Goal: Task Accomplishment & Management: Use online tool/utility

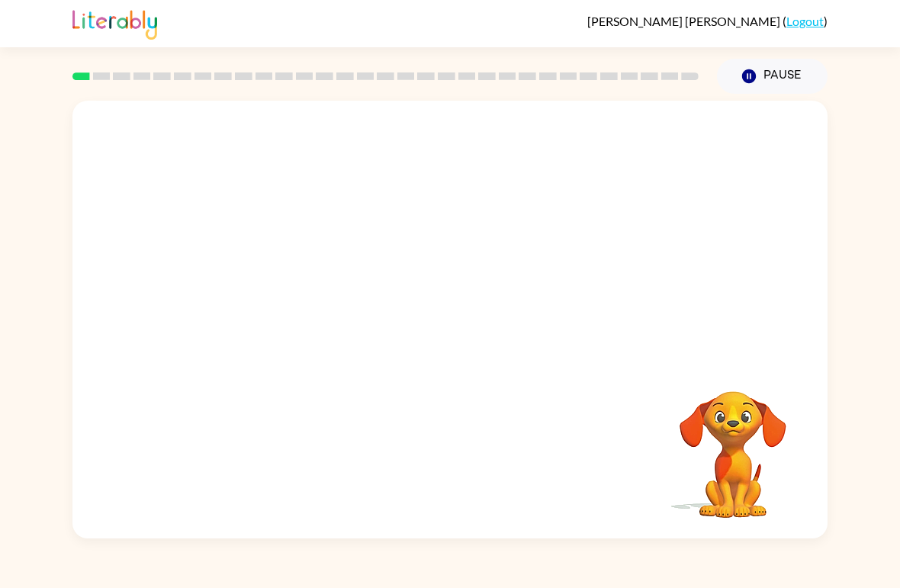
click at [810, 212] on div "Your browser must support playing .mp4 files to use Literably. Please try using…" at bounding box center [449, 320] width 755 height 438
click at [752, 72] on icon "button" at bounding box center [749, 76] width 14 height 14
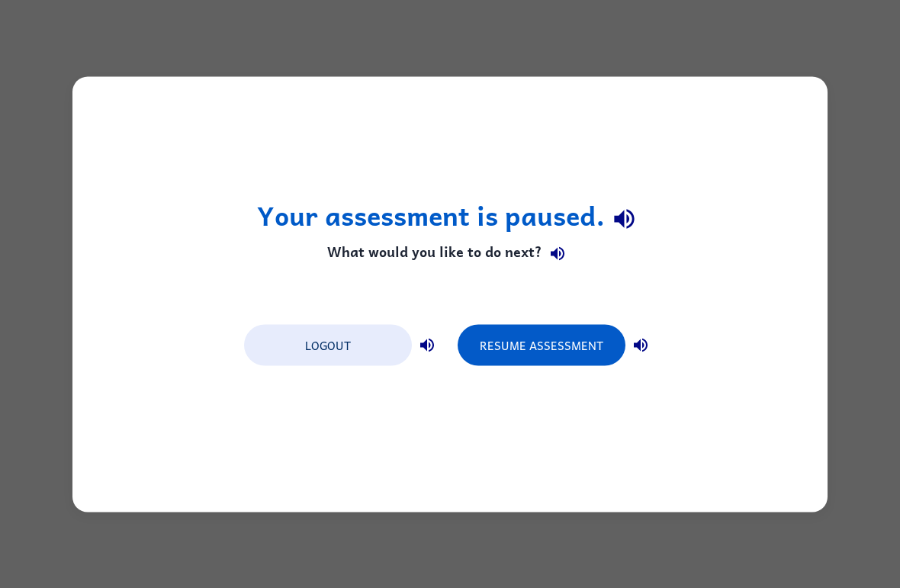
click at [531, 520] on div "Your assessment is paused. What would you like to do next? Logout Resume Assess…" at bounding box center [450, 294] width 900 height 588
click at [375, 341] on button "Logout" at bounding box center [328, 344] width 168 height 41
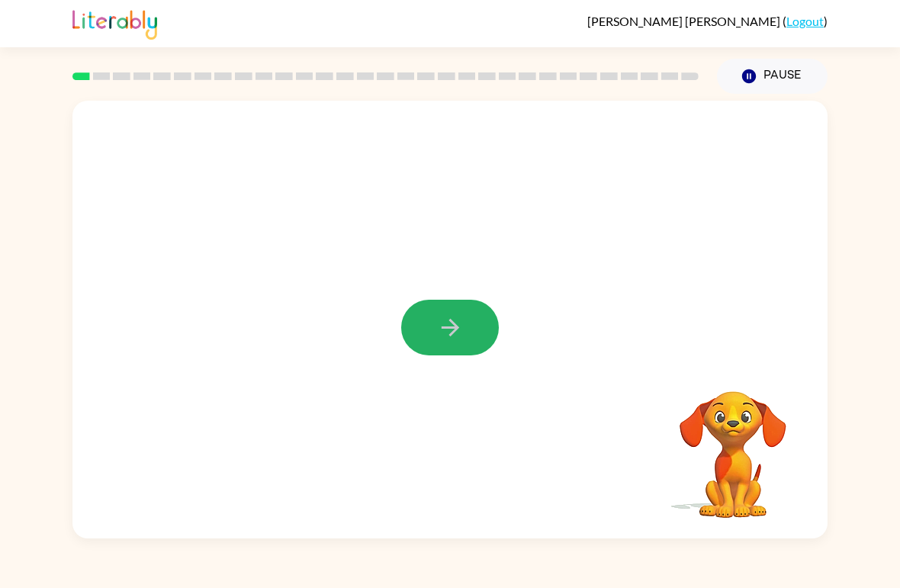
click at [476, 323] on button "button" at bounding box center [450, 328] width 98 height 56
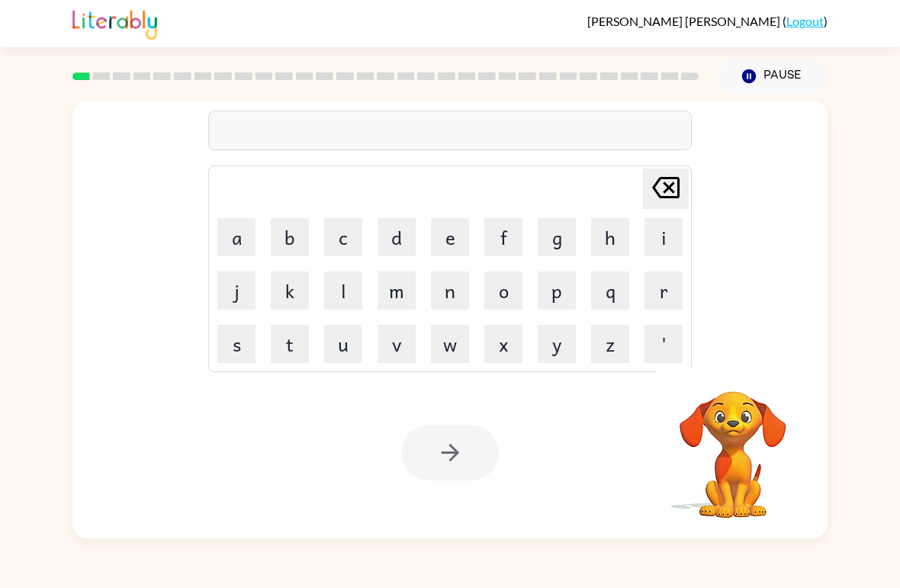
click at [289, 236] on button "b" at bounding box center [290, 237] width 38 height 38
click at [499, 289] on button "o" at bounding box center [503, 290] width 38 height 38
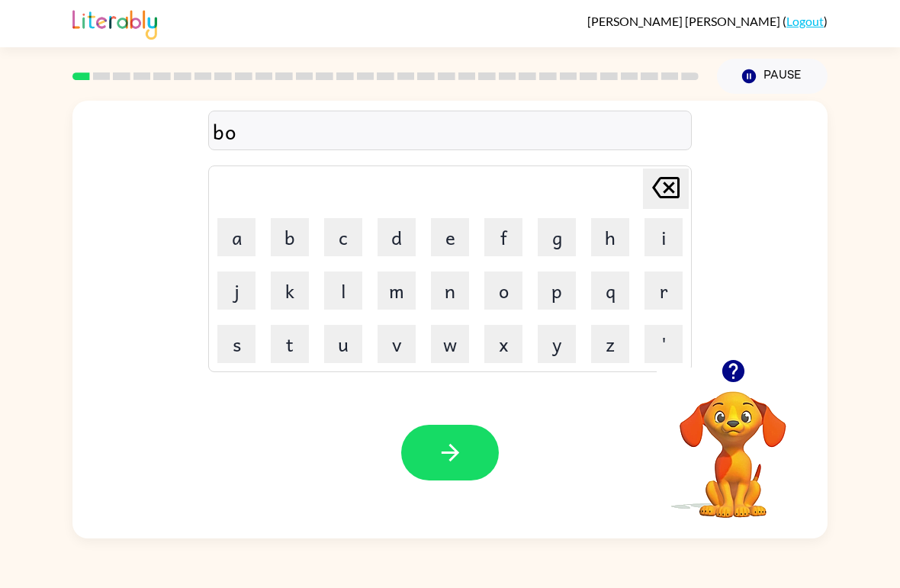
click at [659, 294] on button "r" at bounding box center [663, 290] width 38 height 38
click at [285, 240] on button "b" at bounding box center [290, 237] width 38 height 38
click at [659, 192] on icon "[PERSON_NAME] last character input" at bounding box center [665, 187] width 37 height 37
click at [396, 242] on button "d" at bounding box center [396, 237] width 38 height 38
click at [451, 242] on button "e" at bounding box center [450, 237] width 38 height 38
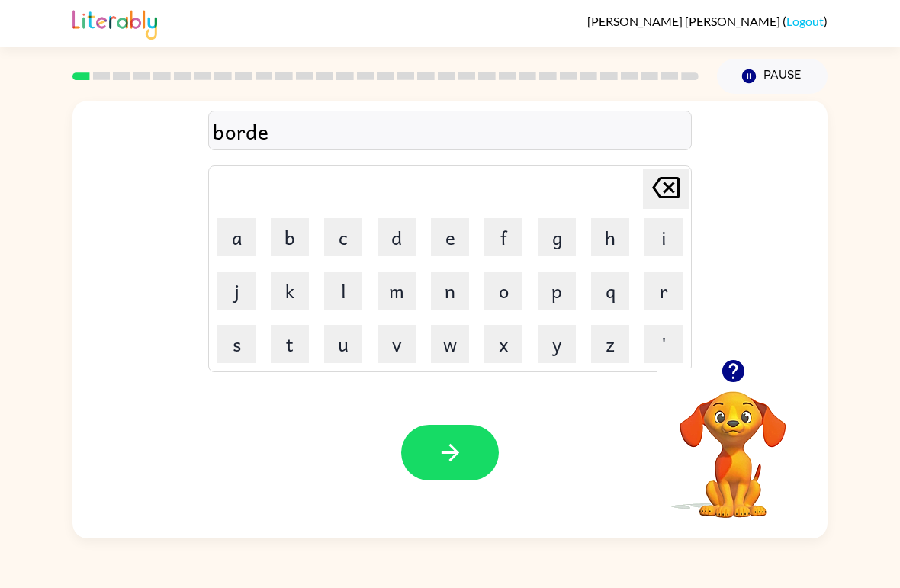
click at [671, 280] on button "r" at bounding box center [663, 290] width 38 height 38
click at [457, 426] on button "button" at bounding box center [450, 453] width 98 height 56
click at [653, 298] on button "r" at bounding box center [663, 290] width 38 height 38
click at [511, 286] on button "o" at bounding box center [503, 290] width 38 height 38
click at [336, 348] on button "u" at bounding box center [343, 344] width 38 height 38
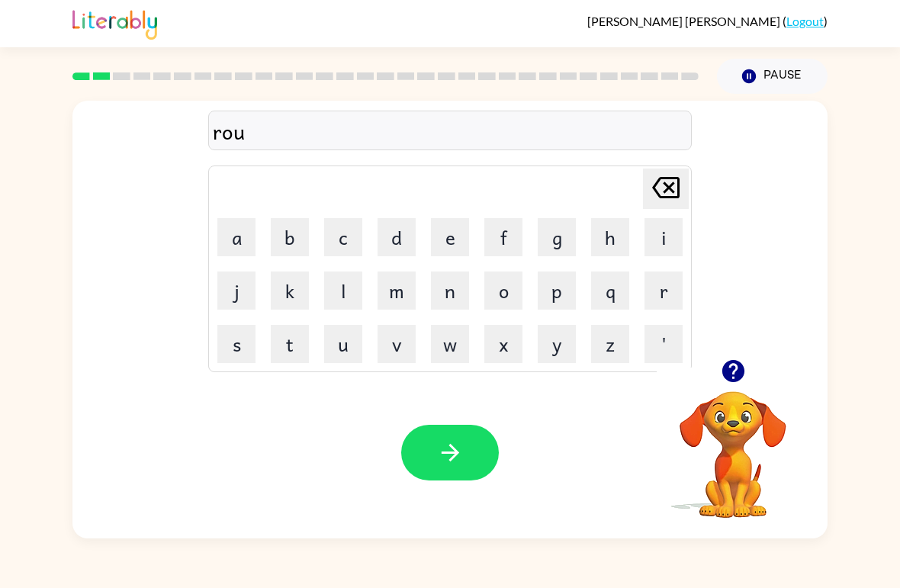
click at [454, 292] on button "n" at bounding box center [450, 290] width 38 height 38
click at [381, 233] on button "d" at bounding box center [396, 237] width 38 height 38
click at [441, 431] on button "button" at bounding box center [450, 453] width 98 height 56
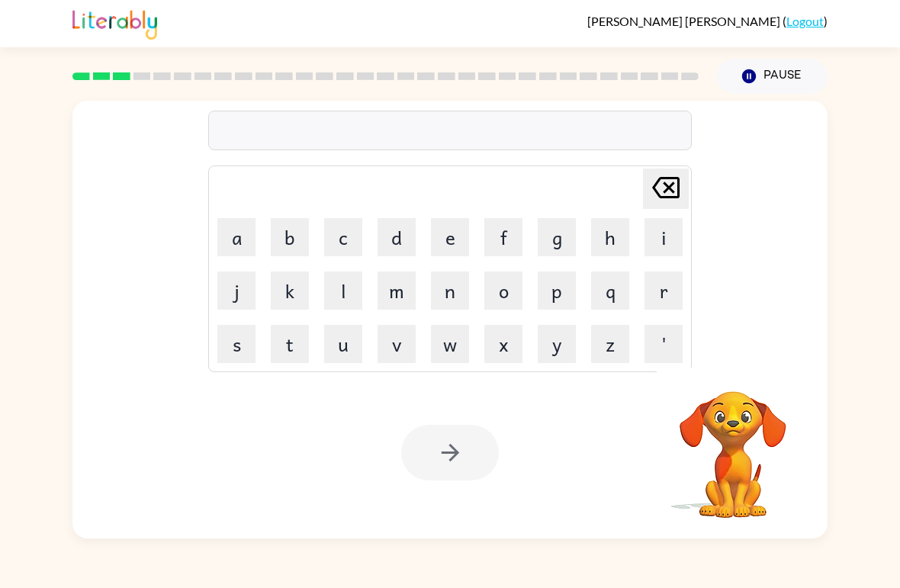
click at [406, 291] on button "m" at bounding box center [396, 290] width 38 height 38
click at [239, 249] on button "a" at bounding box center [236, 237] width 38 height 38
click at [348, 242] on button "c" at bounding box center [343, 237] width 38 height 38
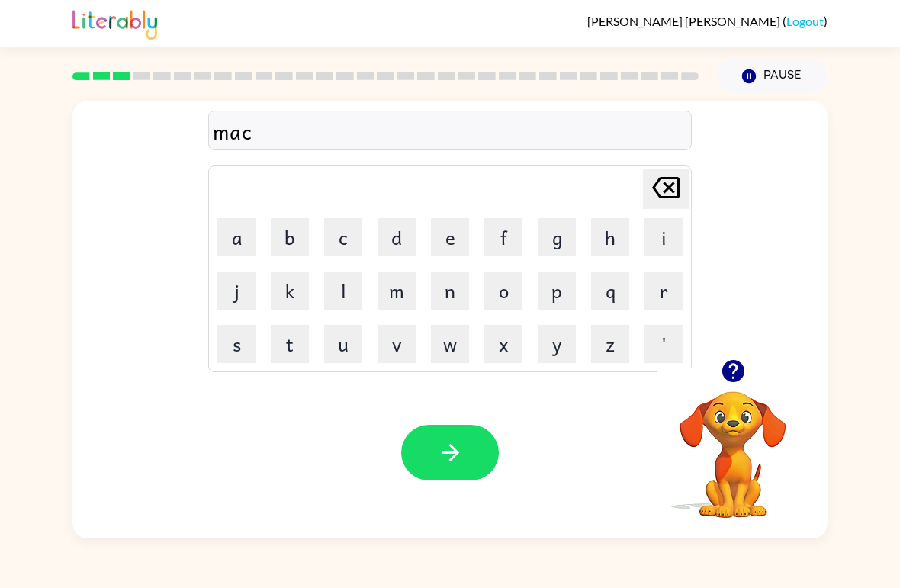
click at [615, 229] on button "h" at bounding box center [610, 237] width 38 height 38
click at [661, 233] on button "i" at bounding box center [663, 237] width 38 height 38
click at [456, 297] on button "n" at bounding box center [450, 290] width 38 height 38
click at [473, 463] on button "button" at bounding box center [450, 453] width 98 height 56
click at [289, 351] on button "t" at bounding box center [290, 344] width 38 height 38
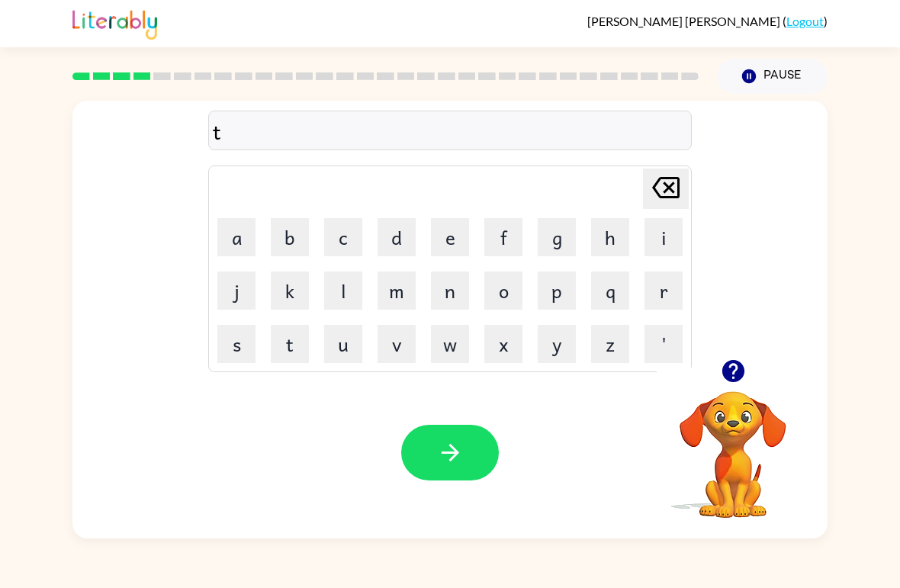
click at [651, 295] on button "r" at bounding box center [663, 290] width 38 height 38
click at [664, 233] on button "i" at bounding box center [663, 237] width 38 height 38
click at [241, 239] on button "a" at bounding box center [236, 237] width 38 height 38
click at [437, 299] on button "n" at bounding box center [450, 290] width 38 height 38
click at [666, 184] on icon at bounding box center [665, 187] width 27 height 21
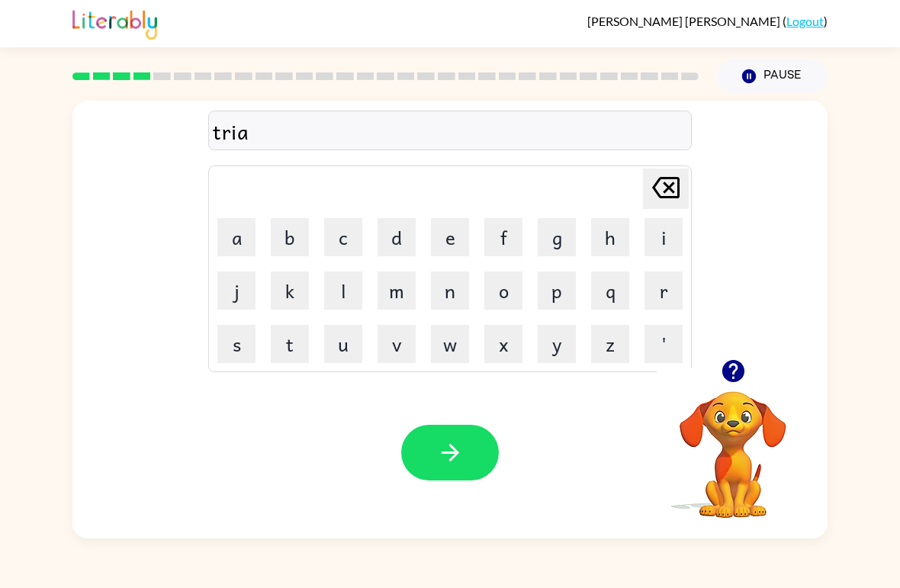
click at [666, 184] on icon at bounding box center [665, 187] width 27 height 21
click at [656, 197] on icon "[PERSON_NAME] last character input" at bounding box center [665, 187] width 37 height 37
click at [221, 249] on button "a" at bounding box center [236, 237] width 38 height 38
click at [672, 224] on button "i" at bounding box center [663, 237] width 38 height 38
click at [434, 299] on button "n" at bounding box center [450, 290] width 38 height 38
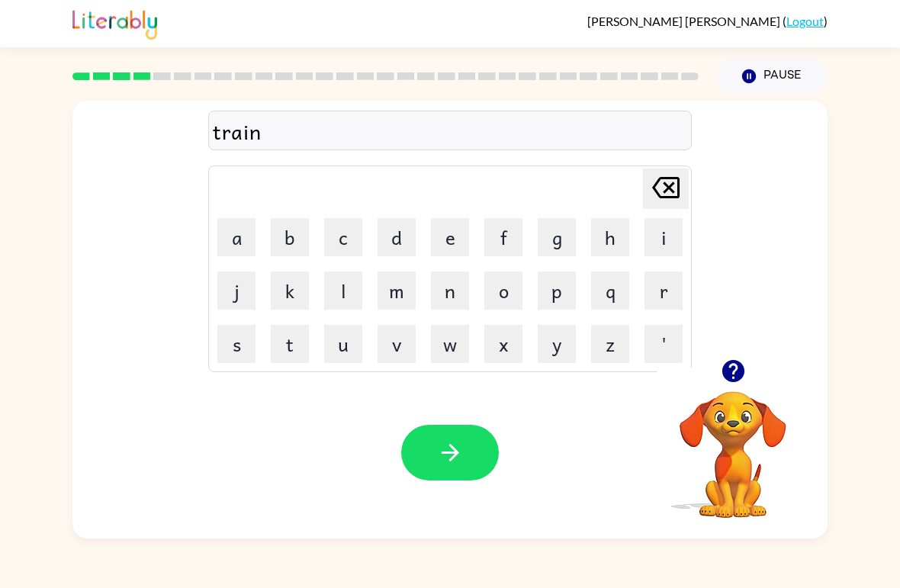
click at [437, 451] on icon "button" at bounding box center [450, 452] width 27 height 27
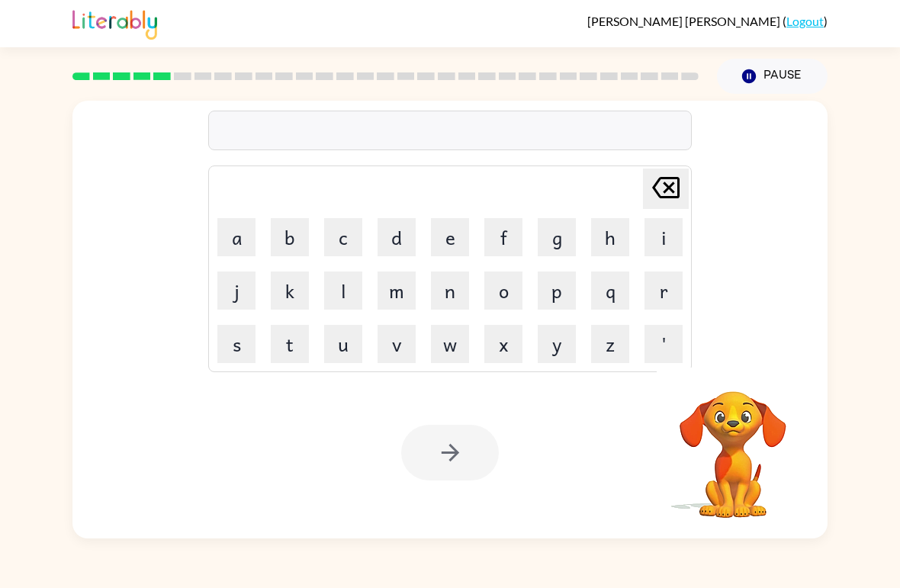
click at [398, 239] on button "d" at bounding box center [396, 237] width 38 height 38
click at [435, 241] on button "e" at bounding box center [450, 237] width 38 height 38
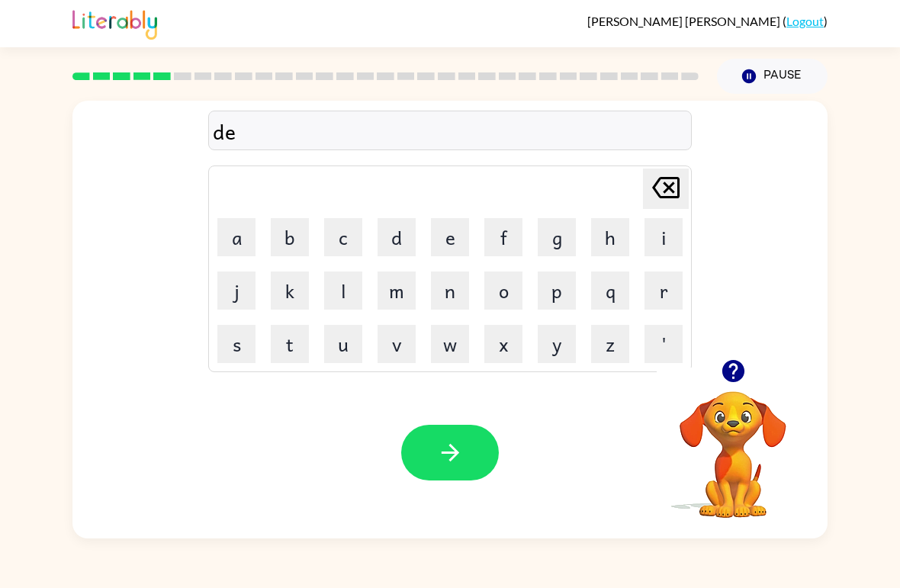
click at [508, 232] on button "f" at bounding box center [503, 237] width 38 height 38
click at [347, 239] on button "c" at bounding box center [343, 237] width 38 height 38
click at [664, 187] on icon "[PERSON_NAME] last character input" at bounding box center [665, 187] width 37 height 37
click at [454, 242] on button "e" at bounding box center [450, 237] width 38 height 38
click at [449, 294] on button "n" at bounding box center [450, 290] width 38 height 38
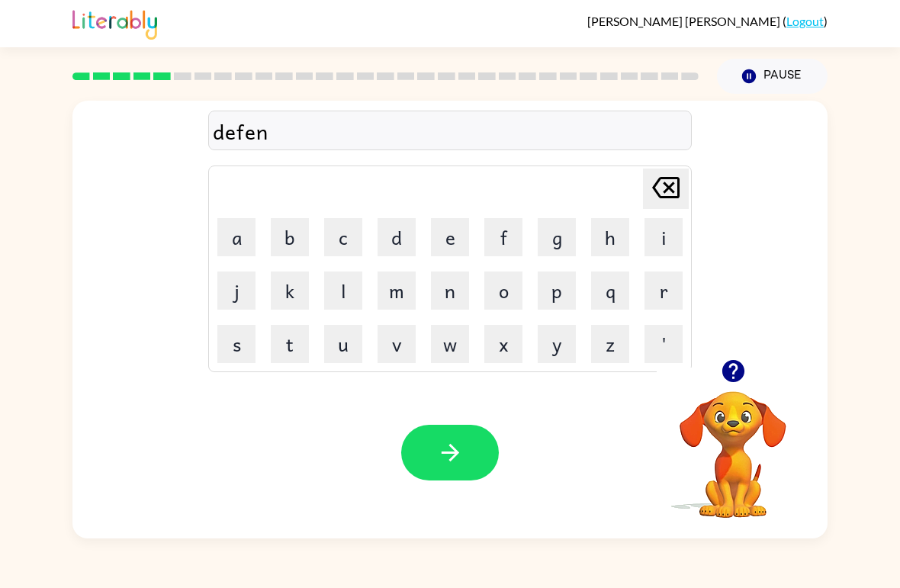
click at [350, 236] on button "c" at bounding box center [343, 237] width 38 height 38
click at [657, 241] on button "i" at bounding box center [663, 237] width 38 height 38
click at [406, 347] on button "v" at bounding box center [396, 344] width 38 height 38
click at [448, 239] on button "e" at bounding box center [450, 237] width 38 height 38
click at [454, 450] on icon "button" at bounding box center [450, 453] width 18 height 18
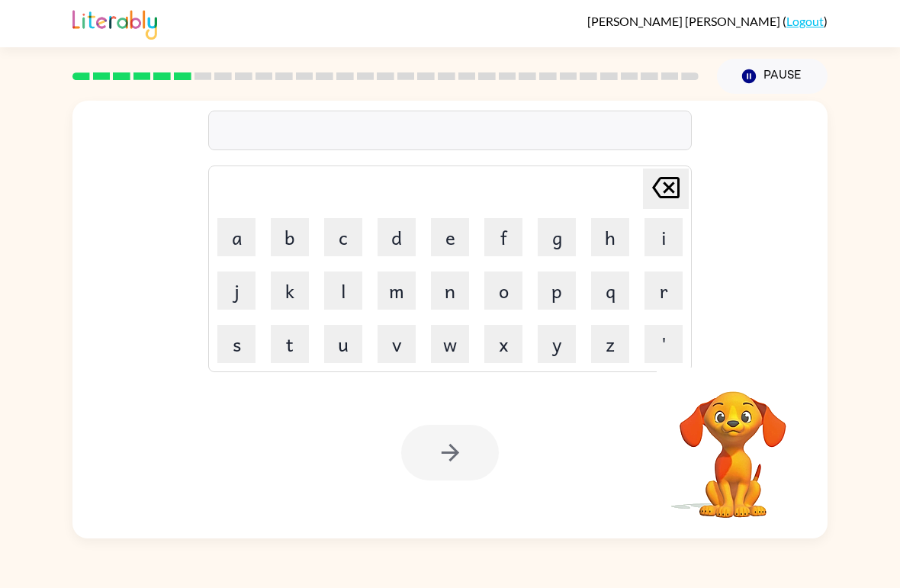
click at [398, 354] on button "v" at bounding box center [396, 344] width 38 height 38
click at [248, 239] on button "a" at bounding box center [236, 237] width 38 height 38
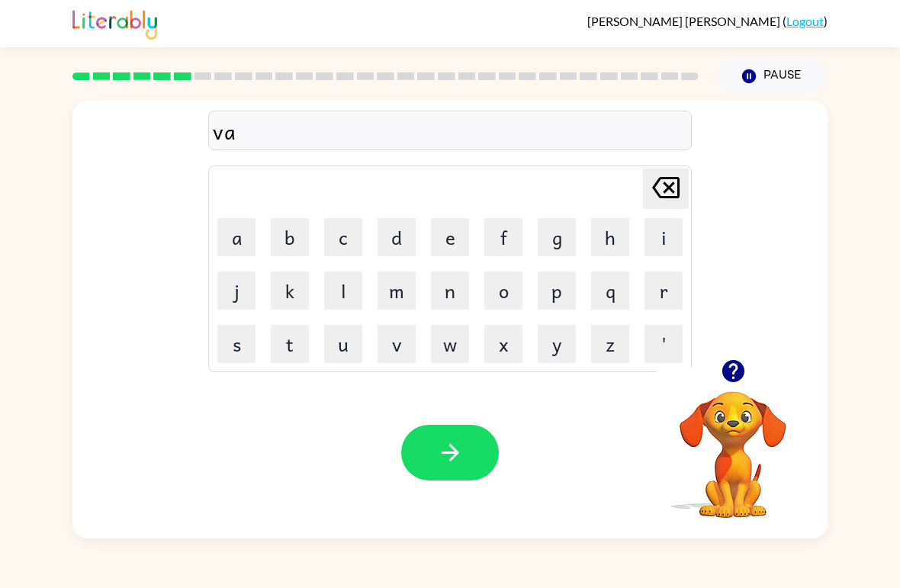
click at [336, 237] on button "c" at bounding box center [343, 237] width 38 height 38
click at [244, 234] on button "a" at bounding box center [236, 237] width 38 height 38
click at [293, 346] on button "t" at bounding box center [290, 344] width 38 height 38
click at [655, 241] on button "i" at bounding box center [663, 237] width 38 height 38
click at [504, 296] on button "o" at bounding box center [503, 290] width 38 height 38
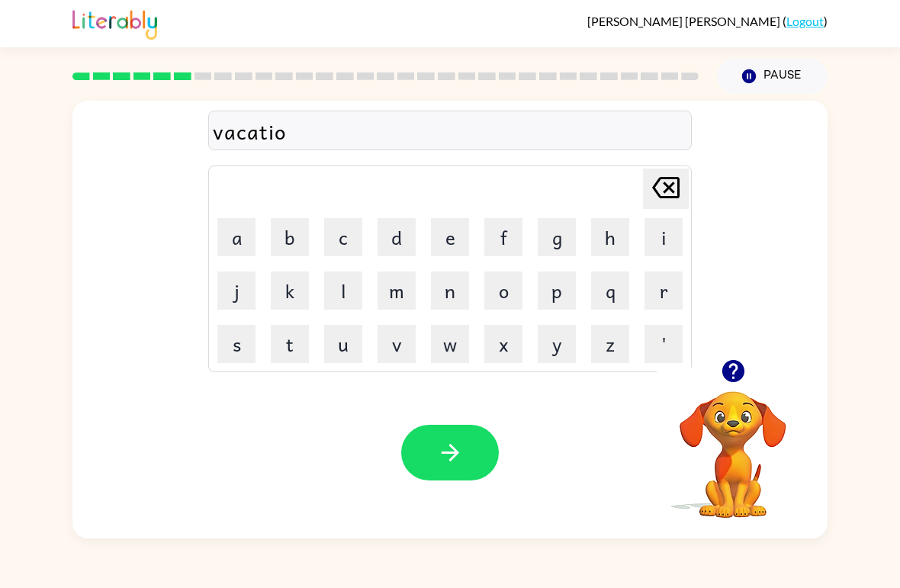
click at [450, 297] on button "n" at bounding box center [450, 290] width 38 height 38
click at [464, 457] on button "button" at bounding box center [450, 453] width 98 height 56
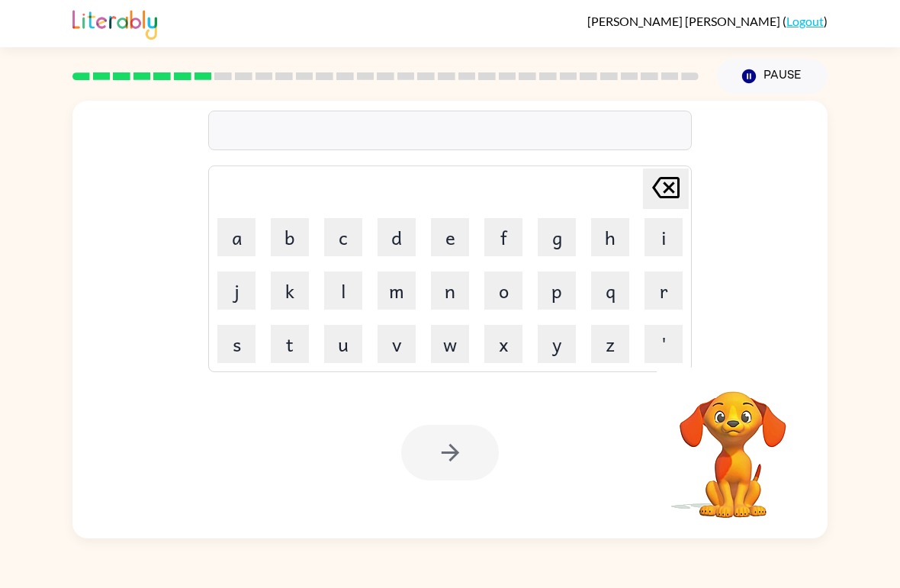
click at [556, 285] on button "p" at bounding box center [556, 290] width 38 height 38
click at [346, 336] on button "u" at bounding box center [343, 344] width 38 height 38
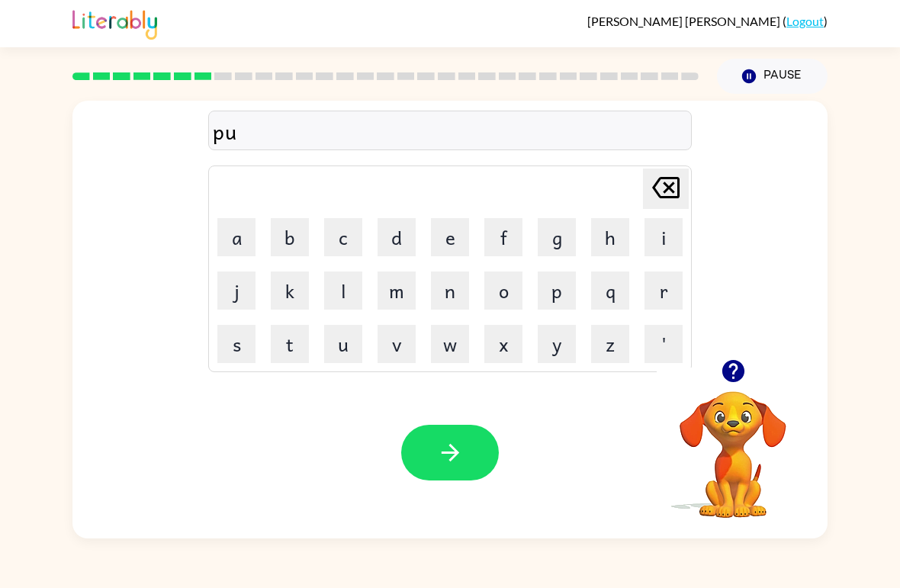
click at [403, 240] on button "d" at bounding box center [396, 237] width 38 height 38
click at [406, 244] on button "d" at bounding box center [396, 237] width 38 height 38
click at [352, 293] on button "l" at bounding box center [343, 290] width 38 height 38
click at [458, 241] on button "e" at bounding box center [450, 237] width 38 height 38
click at [441, 431] on button "button" at bounding box center [450, 453] width 98 height 56
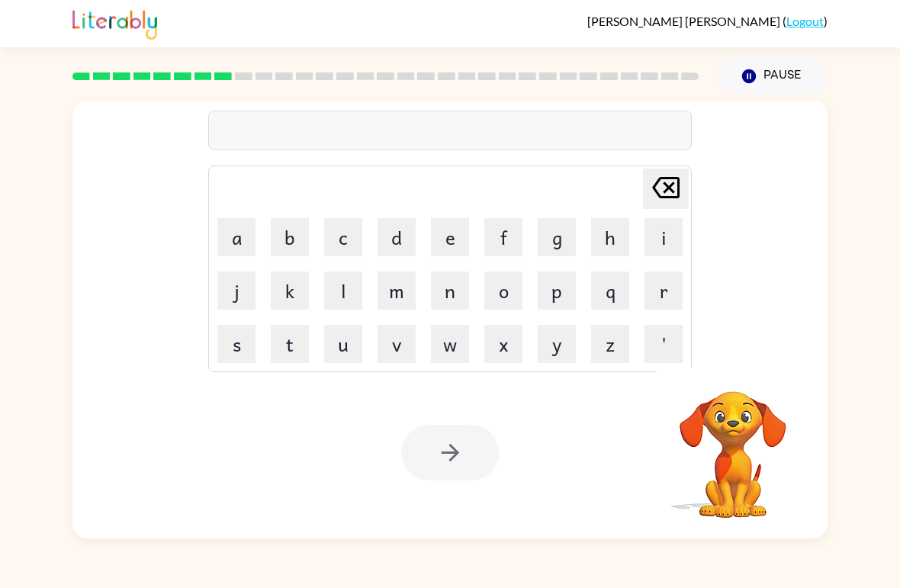
click at [387, 292] on button "m" at bounding box center [396, 290] width 38 height 38
click at [666, 240] on button "i" at bounding box center [663, 237] width 38 height 38
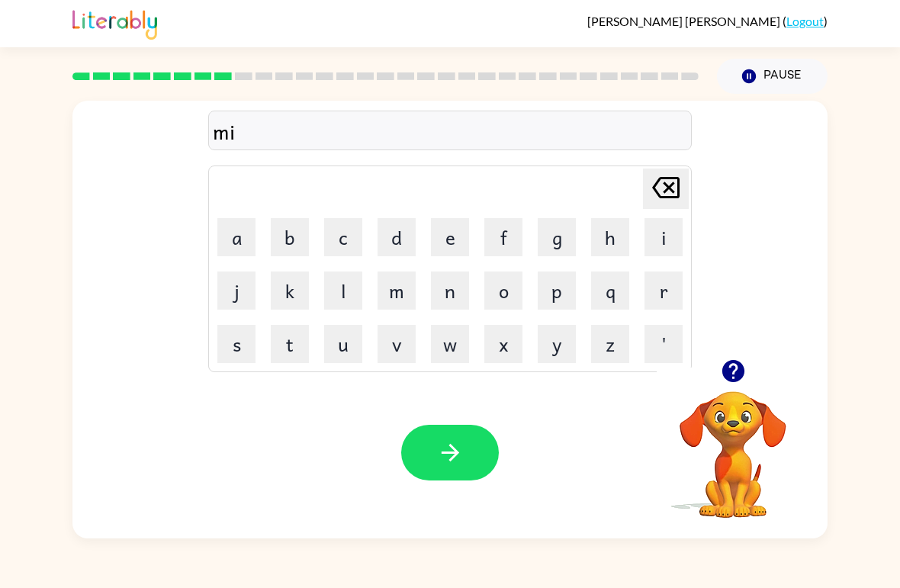
click at [667, 285] on button "r" at bounding box center [663, 290] width 38 height 38
click at [667, 237] on button "i" at bounding box center [663, 237] width 38 height 38
click at [342, 242] on button "c" at bounding box center [343, 237] width 38 height 38
click at [349, 290] on button "l" at bounding box center [343, 290] width 38 height 38
click at [448, 247] on button "e" at bounding box center [450, 237] width 38 height 38
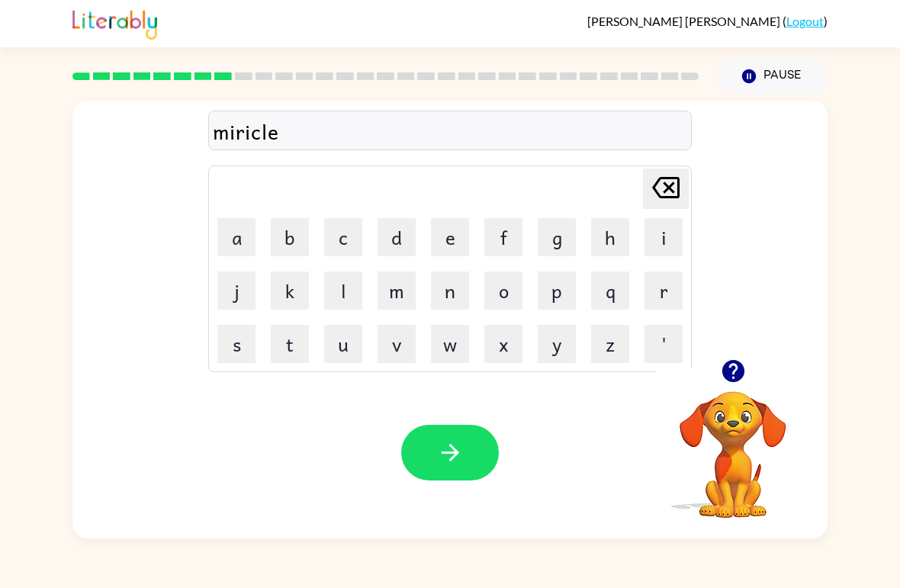
click at [428, 442] on button "button" at bounding box center [450, 453] width 98 height 56
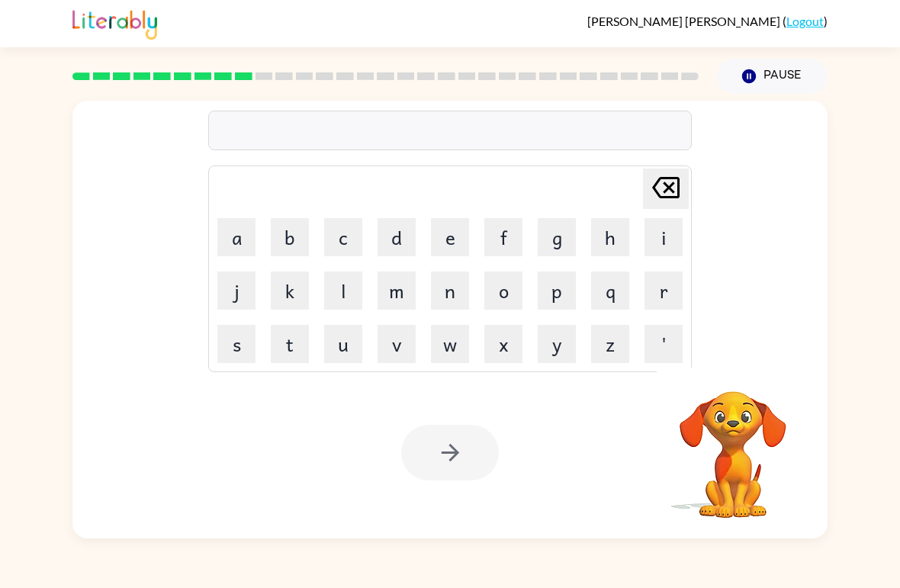
click at [403, 293] on button "m" at bounding box center [396, 290] width 38 height 38
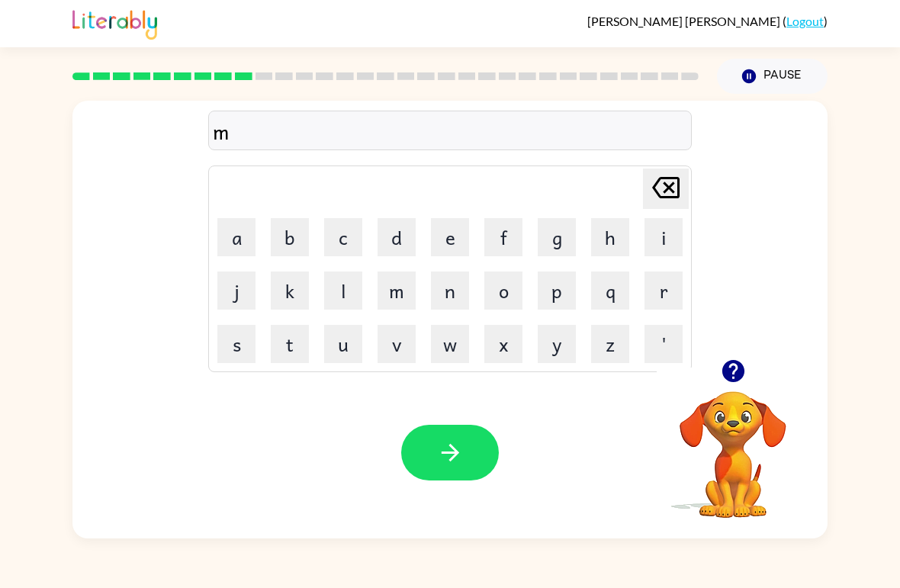
click at [647, 241] on button "i" at bounding box center [663, 237] width 38 height 38
click at [399, 245] on button "d" at bounding box center [396, 237] width 38 height 38
click at [405, 294] on button "m" at bounding box center [396, 290] width 38 height 38
click at [500, 293] on button "o" at bounding box center [503, 290] width 38 height 38
click at [661, 281] on button "r" at bounding box center [663, 290] width 38 height 38
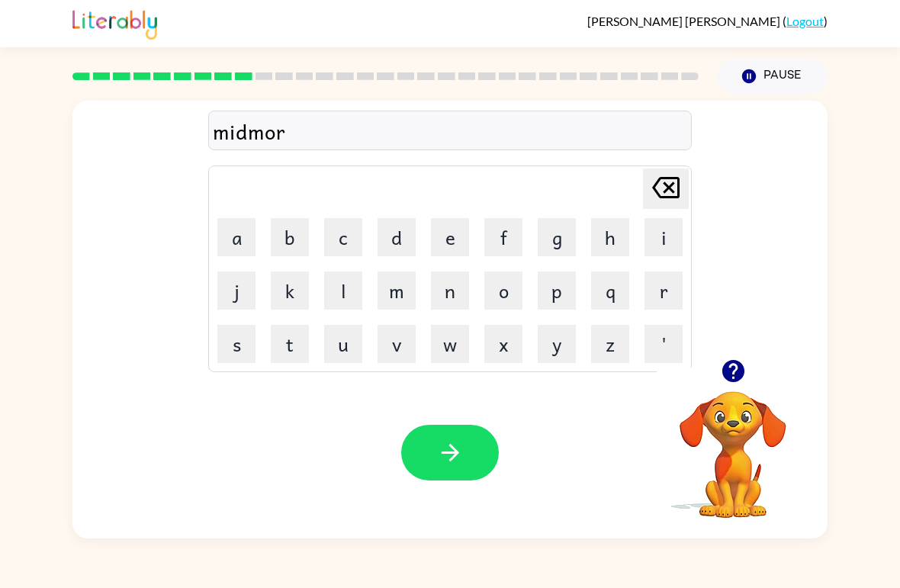
click at [454, 286] on button "n" at bounding box center [450, 290] width 38 height 38
click at [662, 236] on button "i" at bounding box center [663, 237] width 38 height 38
click at [452, 296] on button "n" at bounding box center [450, 290] width 38 height 38
click at [557, 247] on button "g" at bounding box center [556, 237] width 38 height 38
click at [422, 444] on button "button" at bounding box center [450, 453] width 98 height 56
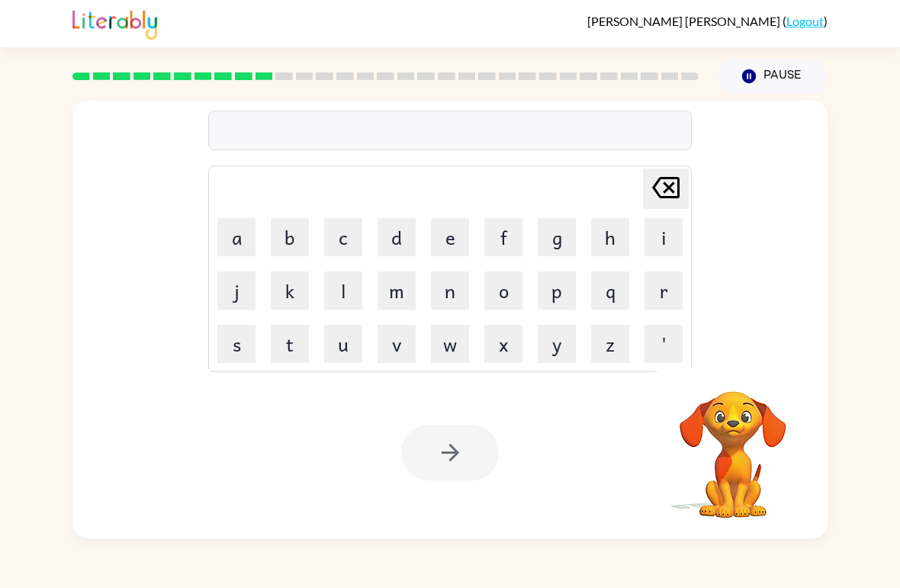
click at [389, 238] on button "d" at bounding box center [396, 237] width 38 height 38
click at [665, 245] on button "i" at bounding box center [663, 237] width 38 height 38
click at [236, 342] on button "s" at bounding box center [236, 344] width 38 height 38
click at [287, 350] on button "t" at bounding box center [290, 344] width 38 height 38
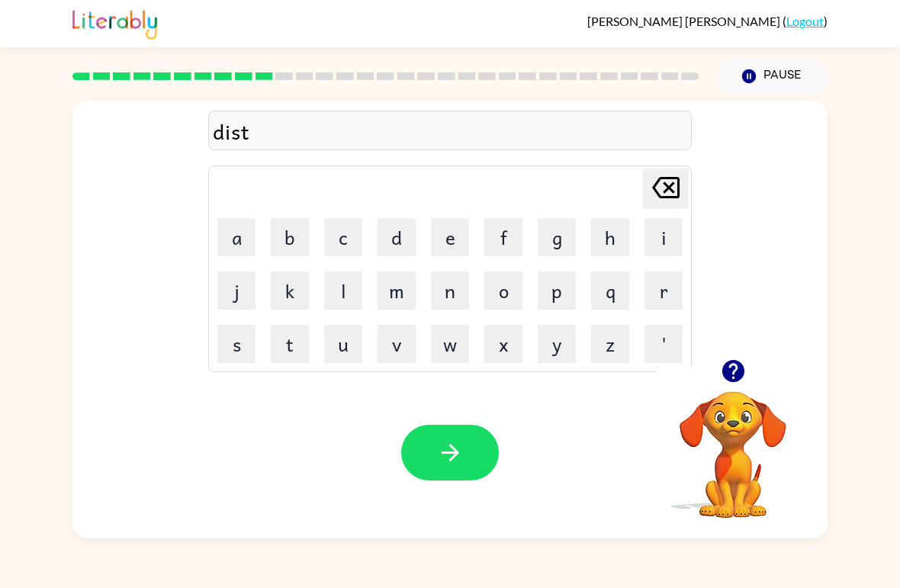
click at [665, 293] on button "r" at bounding box center [663, 290] width 38 height 38
click at [348, 351] on button "u" at bounding box center [343, 344] width 38 height 38
click at [236, 342] on button "s" at bounding box center [236, 344] width 38 height 38
click at [294, 351] on button "t" at bounding box center [290, 344] width 38 height 38
click at [444, 450] on icon "button" at bounding box center [450, 452] width 27 height 27
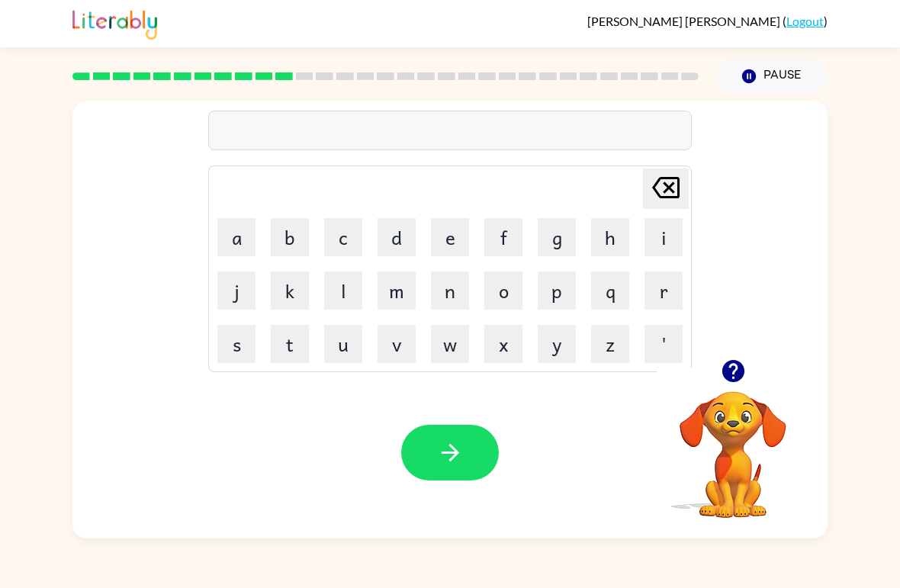
click at [664, 284] on button "r" at bounding box center [663, 290] width 38 height 38
click at [505, 284] on button "o" at bounding box center [503, 290] width 38 height 38
click at [238, 235] on button "a" at bounding box center [236, 237] width 38 height 38
click at [395, 236] on button "d" at bounding box center [396, 237] width 38 height 38
click at [440, 454] on icon "button" at bounding box center [450, 452] width 27 height 27
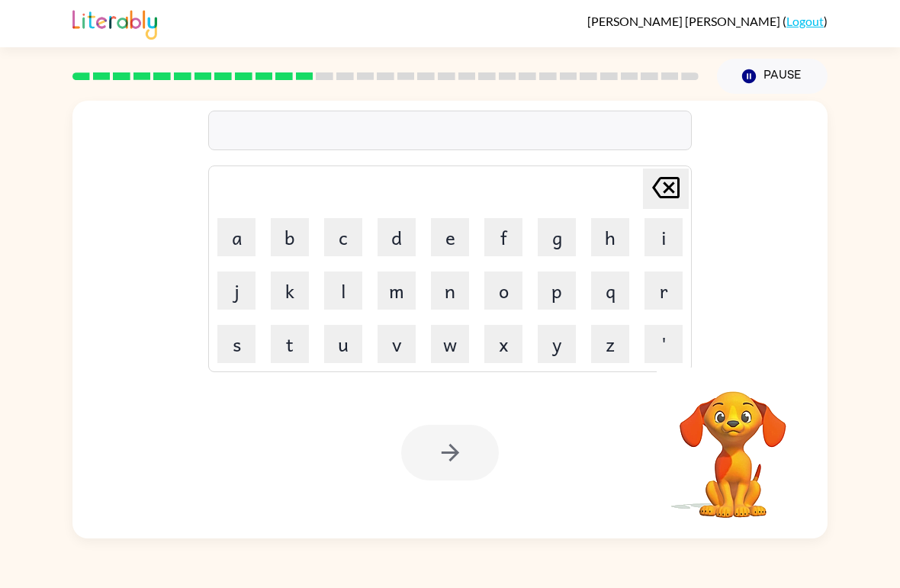
click at [345, 358] on button "u" at bounding box center [343, 344] width 38 height 38
click at [555, 297] on button "p" at bounding box center [556, 290] width 38 height 38
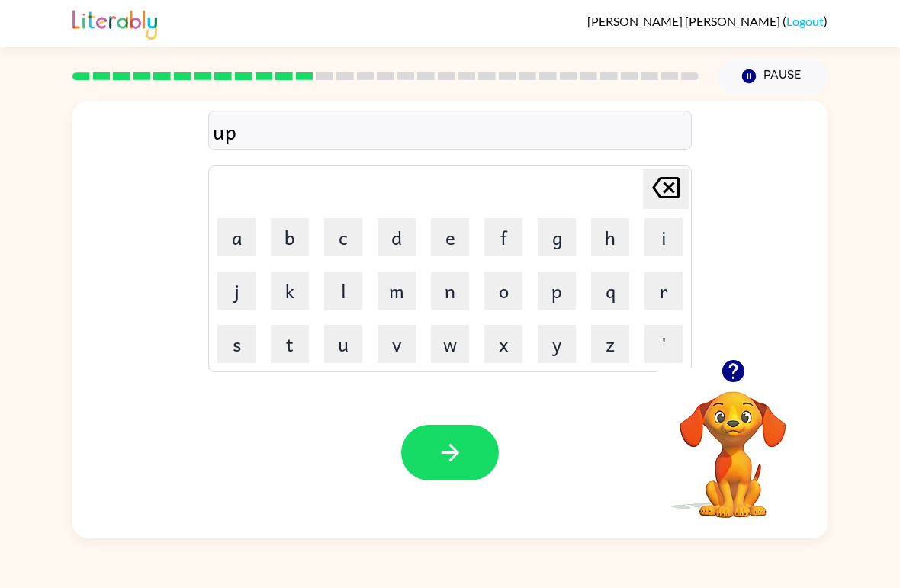
click at [571, 238] on button "g" at bounding box center [556, 237] width 38 height 38
click at [660, 291] on button "r" at bounding box center [663, 290] width 38 height 38
click at [240, 245] on button "a" at bounding box center [236, 237] width 38 height 38
click at [412, 234] on button "d" at bounding box center [396, 237] width 38 height 38
click at [478, 236] on td "f" at bounding box center [503, 237] width 52 height 52
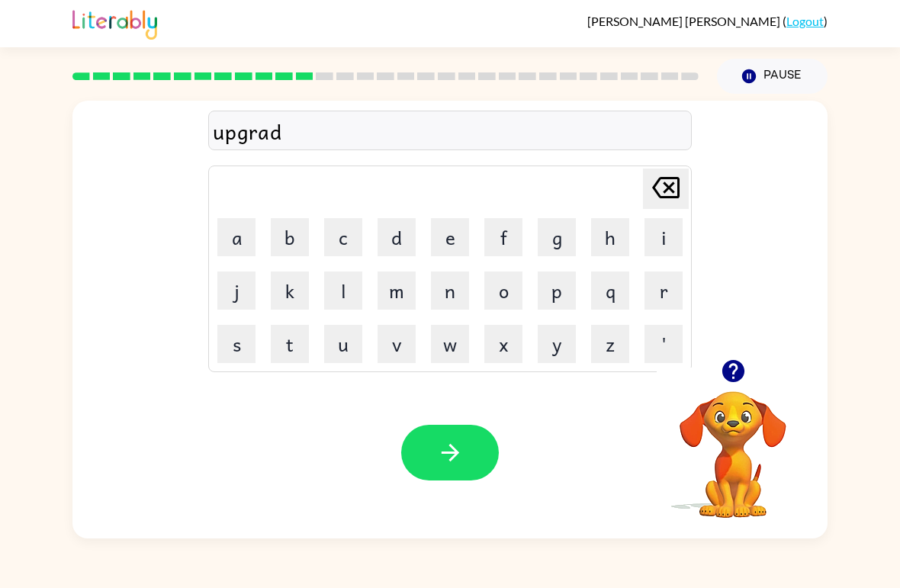
click at [457, 237] on button "e" at bounding box center [450, 237] width 38 height 38
click at [439, 454] on icon "button" at bounding box center [450, 452] width 27 height 27
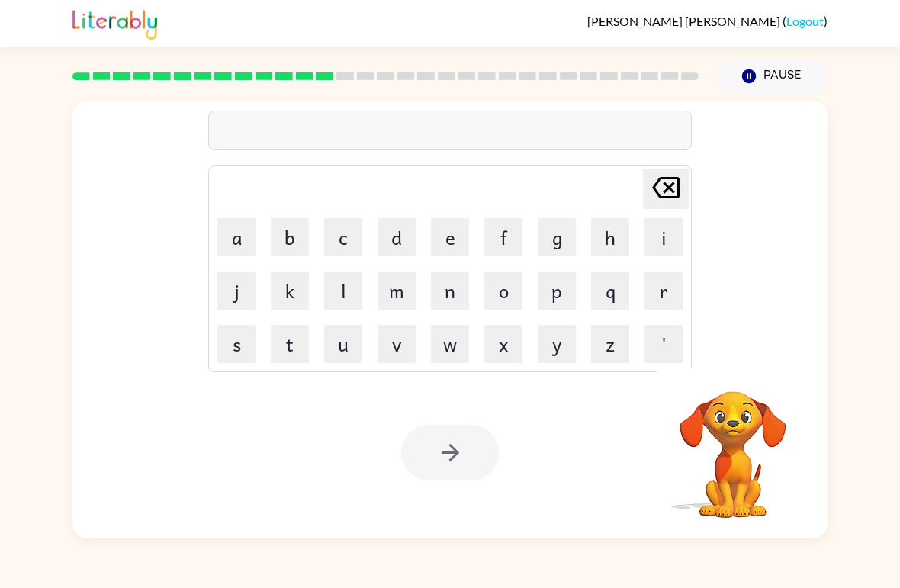
click at [393, 300] on button "m" at bounding box center [396, 290] width 38 height 38
click at [231, 248] on button "a" at bounding box center [236, 237] width 38 height 38
click at [399, 237] on button "d" at bounding box center [396, 237] width 38 height 38
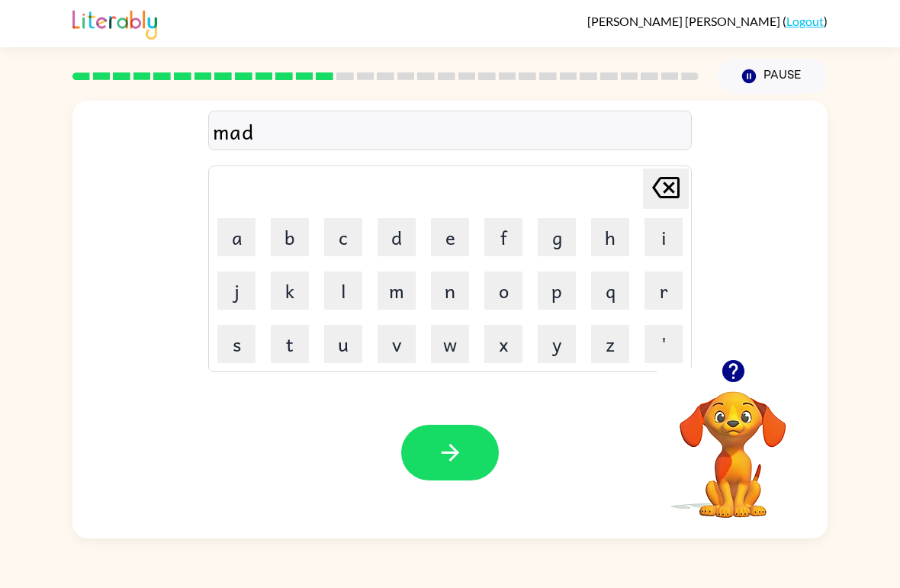
click at [449, 291] on button "n" at bounding box center [450, 290] width 38 height 38
click at [446, 244] on button "e" at bounding box center [450, 237] width 38 height 38
click at [233, 354] on button "s" at bounding box center [236, 344] width 38 height 38
click at [235, 339] on button "s" at bounding box center [236, 344] width 38 height 38
click at [450, 459] on icon "button" at bounding box center [450, 452] width 27 height 27
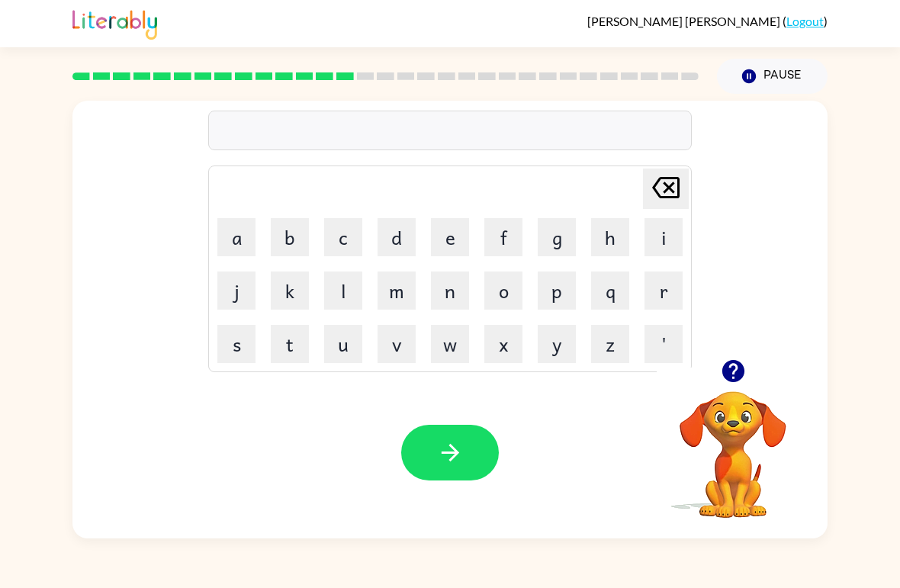
click at [292, 236] on button "b" at bounding box center [290, 237] width 38 height 38
click at [499, 292] on button "o" at bounding box center [503, 290] width 38 height 38
click at [444, 297] on button "n" at bounding box center [450, 290] width 38 height 38
click at [346, 349] on button "u" at bounding box center [343, 344] width 38 height 38
click at [233, 361] on button "s" at bounding box center [236, 344] width 38 height 38
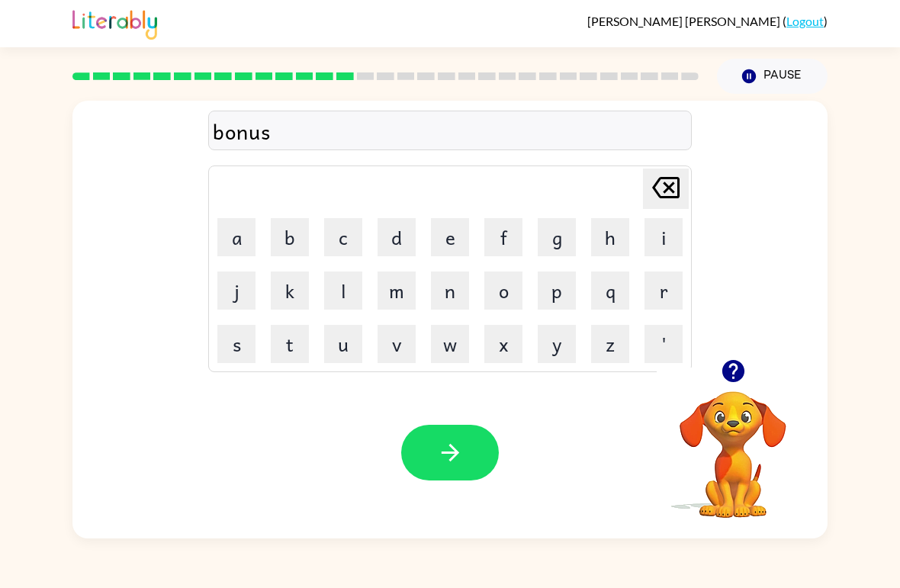
click at [446, 451] on icon "button" at bounding box center [450, 452] width 27 height 27
click at [233, 354] on button "s" at bounding box center [236, 344] width 38 height 38
click at [466, 347] on button "w" at bounding box center [450, 344] width 38 height 38
click at [499, 293] on button "o" at bounding box center [503, 290] width 38 height 38
click at [662, 294] on button "r" at bounding box center [663, 290] width 38 height 38
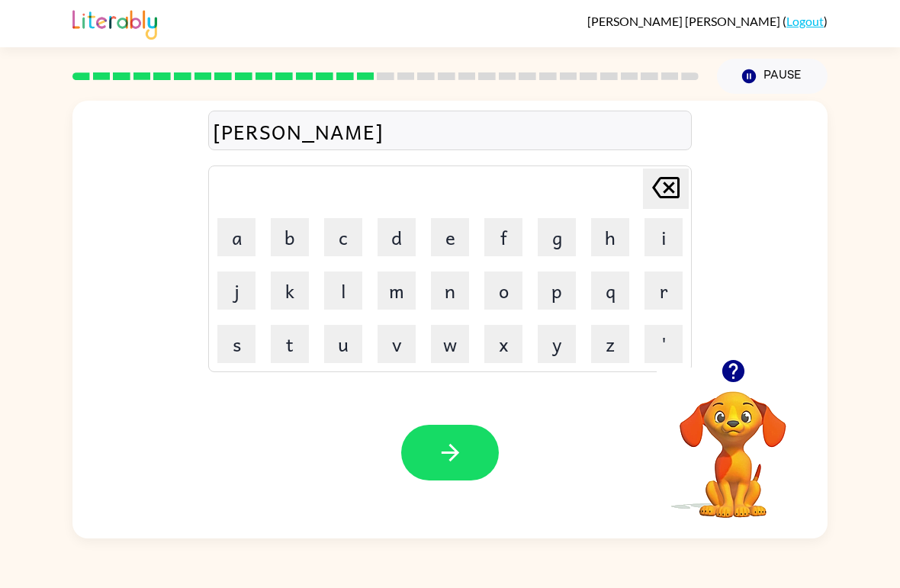
click at [406, 296] on button "m" at bounding box center [396, 290] width 38 height 38
click at [431, 492] on div "Your browser must support playing .mp4 files to use Literably. Please try using…" at bounding box center [449, 453] width 755 height 172
click at [457, 454] on icon "button" at bounding box center [450, 453] width 18 height 18
click at [659, 299] on button "r" at bounding box center [663, 290] width 38 height 38
click at [236, 242] on button "a" at bounding box center [236, 237] width 38 height 38
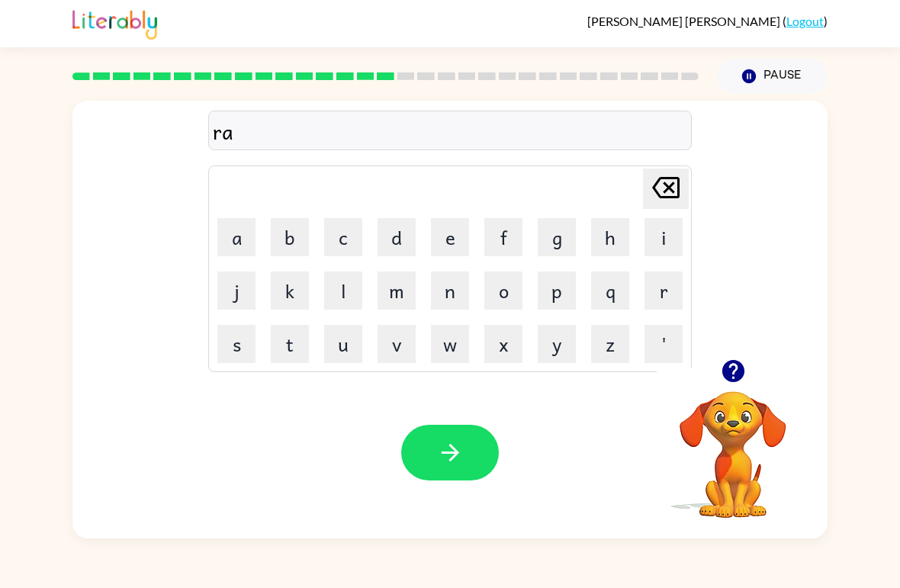
click at [399, 293] on button "m" at bounding box center [396, 290] width 38 height 38
click at [438, 457] on icon "button" at bounding box center [450, 452] width 27 height 27
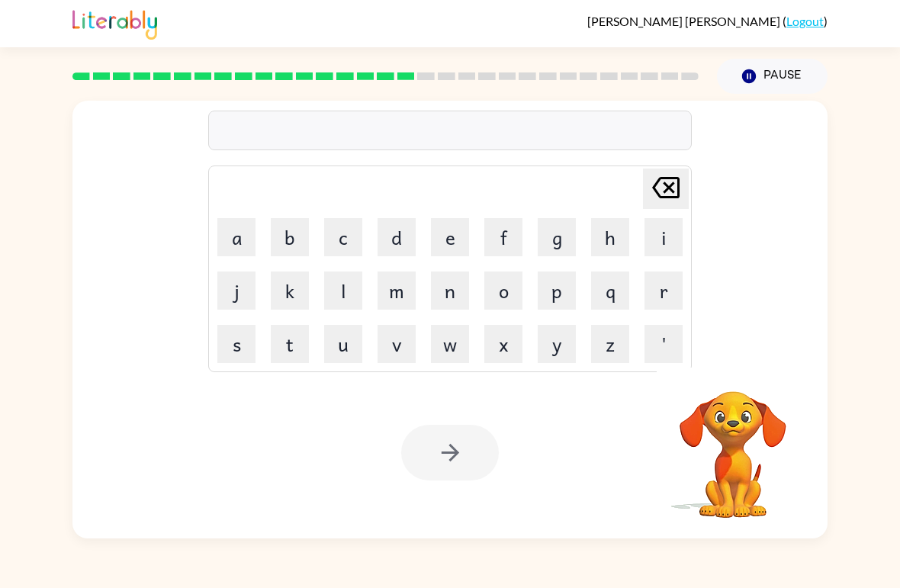
click at [282, 242] on button "b" at bounding box center [290, 237] width 38 height 38
click at [669, 292] on button "r" at bounding box center [663, 290] width 38 height 38
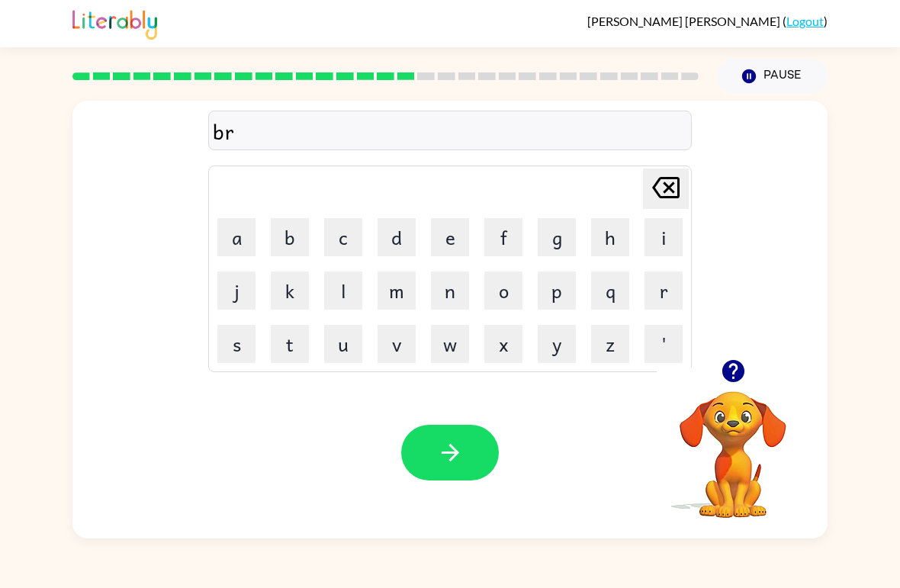
click at [659, 233] on button "i" at bounding box center [663, 237] width 38 height 38
click at [403, 291] on button "m" at bounding box center [396, 290] width 38 height 38
click at [653, 242] on button "i" at bounding box center [663, 237] width 38 height 38
click at [460, 291] on button "n" at bounding box center [450, 290] width 38 height 38
click at [554, 230] on button "g" at bounding box center [556, 237] width 38 height 38
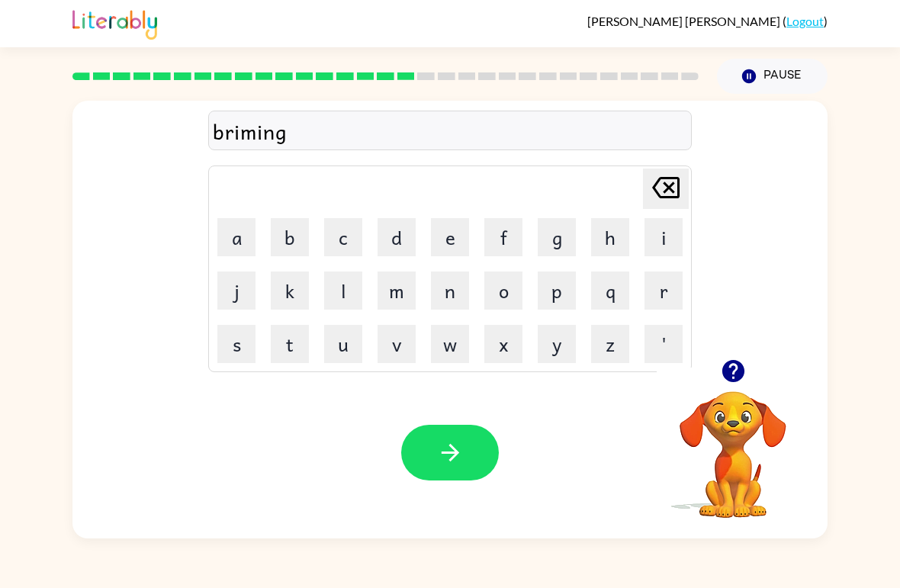
click at [444, 441] on icon "button" at bounding box center [450, 452] width 27 height 27
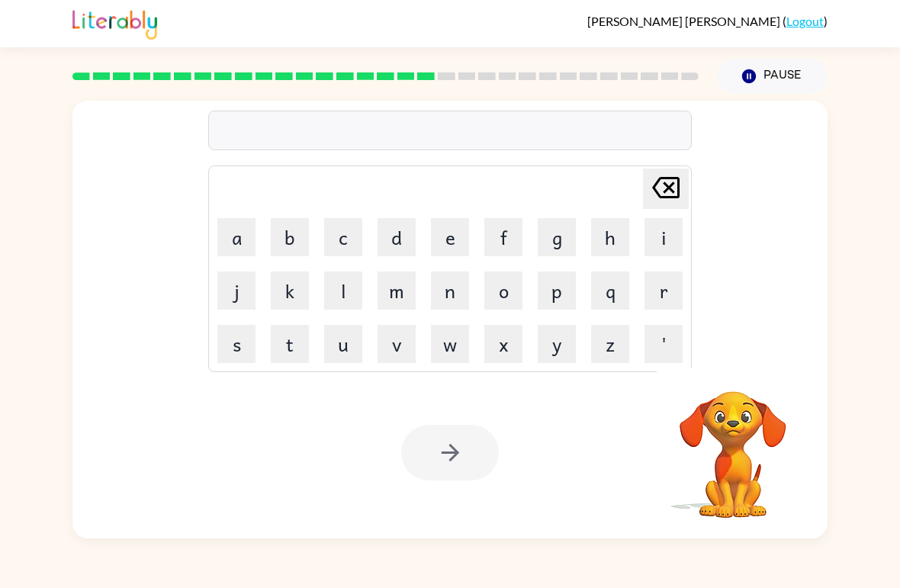
click at [678, 282] on button "r" at bounding box center [663, 290] width 38 height 38
click at [661, 239] on button "i" at bounding box center [663, 237] width 38 height 38
click at [238, 350] on button "s" at bounding box center [236, 344] width 38 height 38
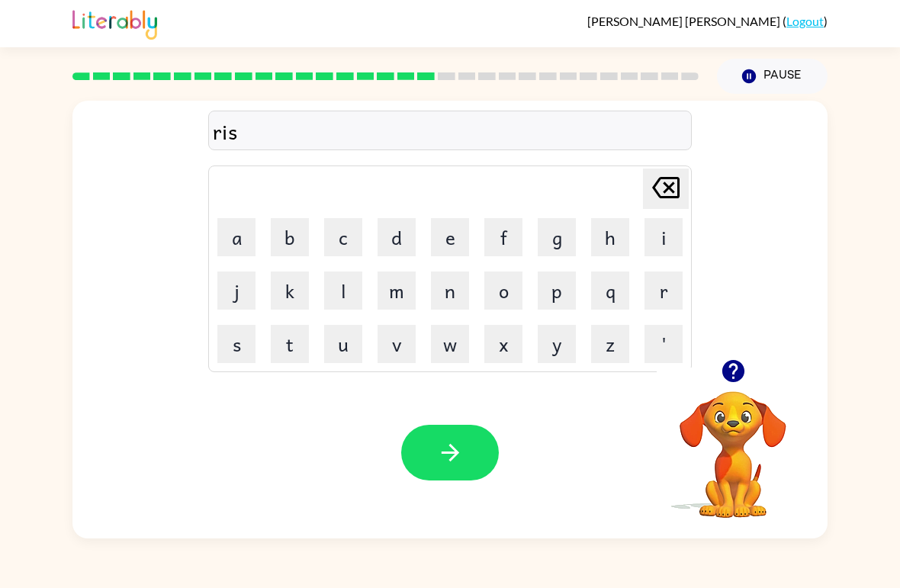
click at [340, 230] on button "c" at bounding box center [343, 237] width 38 height 38
click at [669, 236] on button "i" at bounding box center [663, 237] width 38 height 38
click at [461, 242] on button "e" at bounding box center [450, 237] width 38 height 38
click at [234, 342] on button "s" at bounding box center [236, 344] width 38 height 38
click at [288, 342] on button "t" at bounding box center [290, 344] width 38 height 38
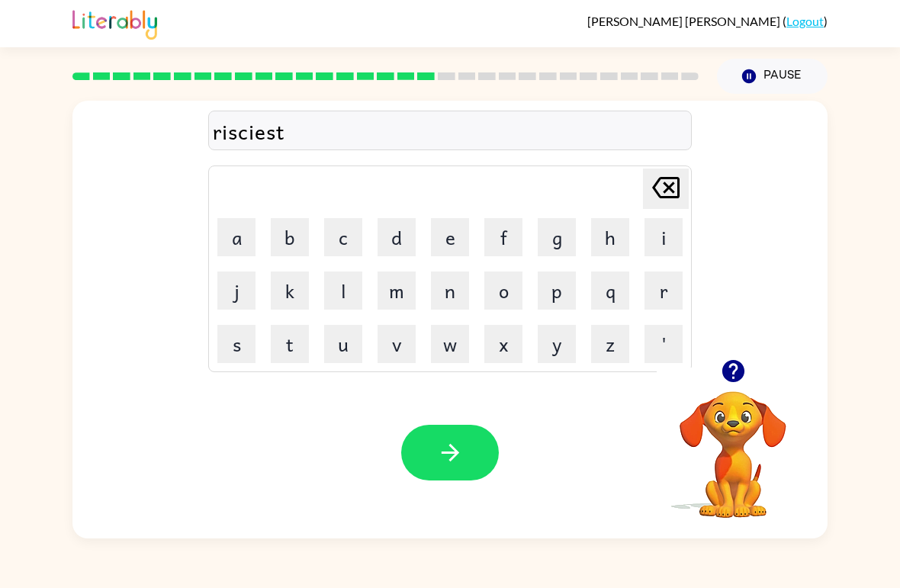
click at [464, 451] on button "button" at bounding box center [450, 453] width 98 height 56
click at [247, 222] on button "a" at bounding box center [236, 237] width 38 height 38
click at [661, 284] on button "r" at bounding box center [663, 290] width 38 height 38
click at [293, 345] on button "t" at bounding box center [290, 344] width 38 height 38
click at [286, 344] on button "t" at bounding box center [290, 344] width 38 height 38
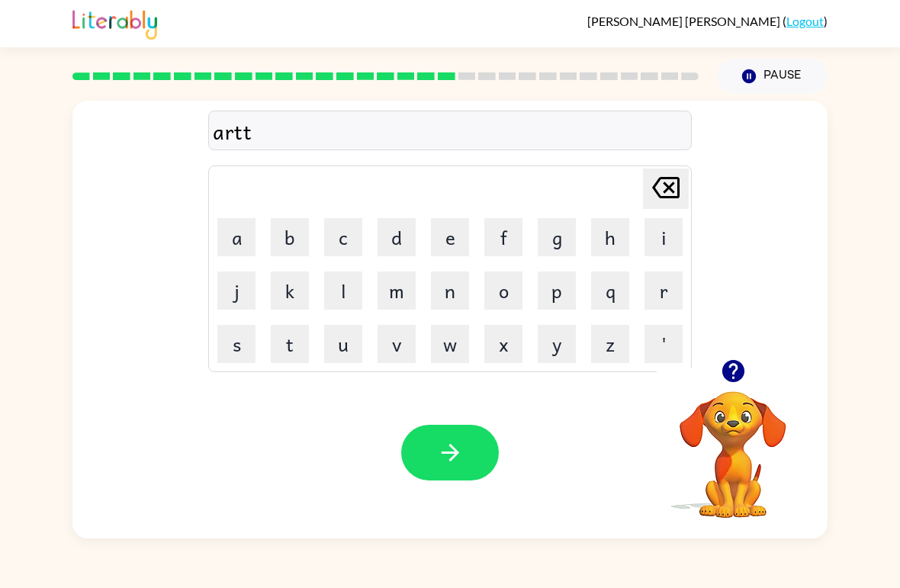
click at [660, 190] on icon "[PERSON_NAME] last character input" at bounding box center [665, 187] width 37 height 37
click at [451, 338] on button "w" at bounding box center [450, 344] width 38 height 38
click at [451, 247] on button "e" at bounding box center [450, 237] width 38 height 38
click at [557, 346] on button "y" at bounding box center [556, 344] width 38 height 38
click at [444, 458] on icon "button" at bounding box center [450, 452] width 27 height 27
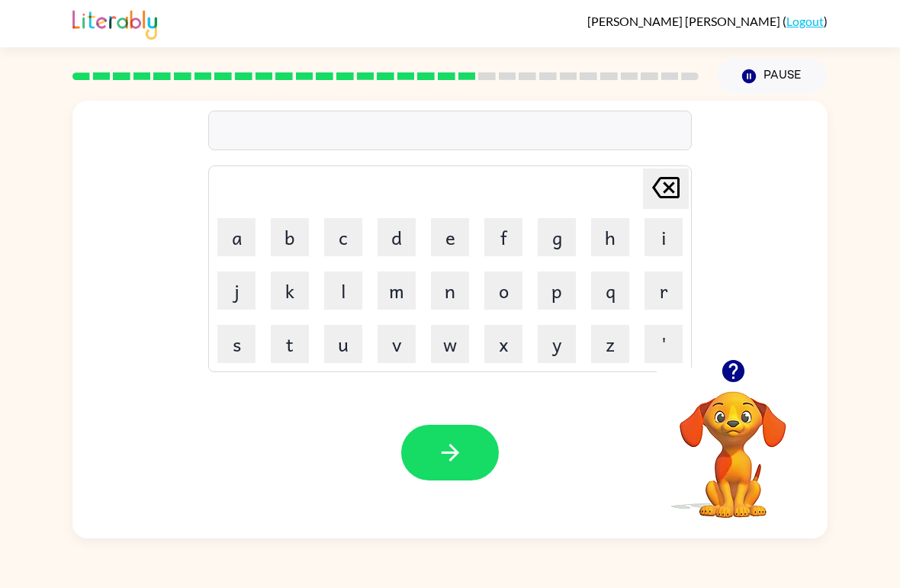
click at [503, 237] on button "f" at bounding box center [503, 237] width 38 height 38
click at [498, 289] on button "o" at bounding box center [503, 290] width 38 height 38
click at [354, 287] on button "l" at bounding box center [343, 290] width 38 height 38
click at [504, 293] on button "o" at bounding box center [503, 290] width 38 height 38
click at [448, 341] on button "w" at bounding box center [450, 344] width 38 height 38
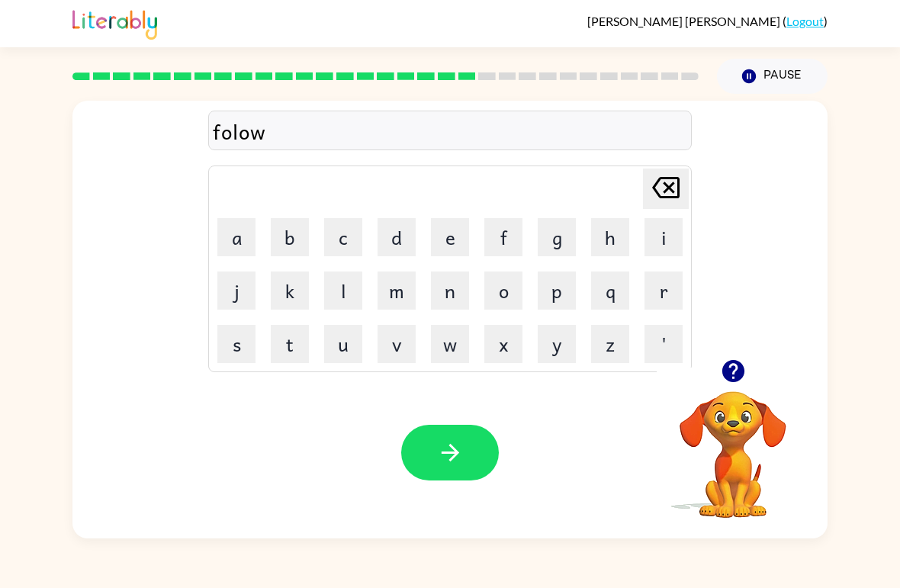
click at [397, 234] on button "d" at bounding box center [396, 237] width 38 height 38
click at [460, 471] on button "button" at bounding box center [450, 453] width 98 height 56
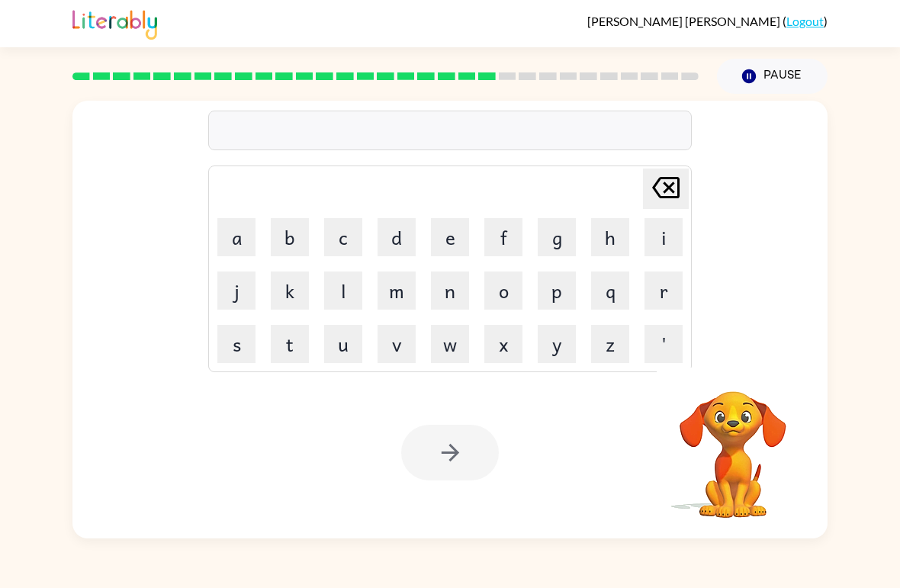
click at [241, 349] on button "s" at bounding box center [236, 344] width 38 height 38
click at [448, 245] on button "e" at bounding box center [450, 237] width 38 height 38
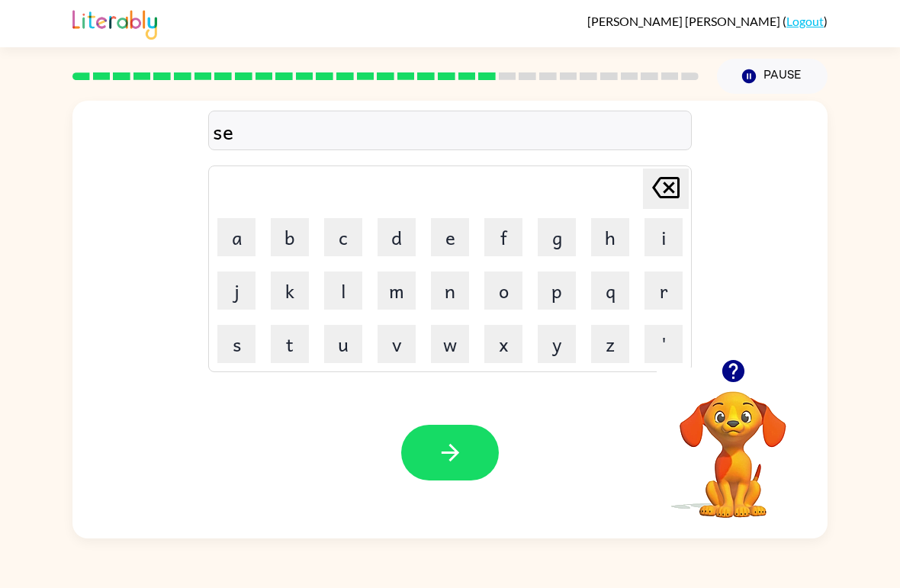
click at [448, 290] on button "n" at bounding box center [450, 290] width 38 height 38
click at [283, 358] on button "t" at bounding box center [290, 344] width 38 height 38
click at [450, 241] on button "e" at bounding box center [450, 237] width 38 height 38
click at [566, 290] on button "p" at bounding box center [556, 290] width 38 height 38
click at [467, 236] on button "e" at bounding box center [450, 237] width 38 height 38
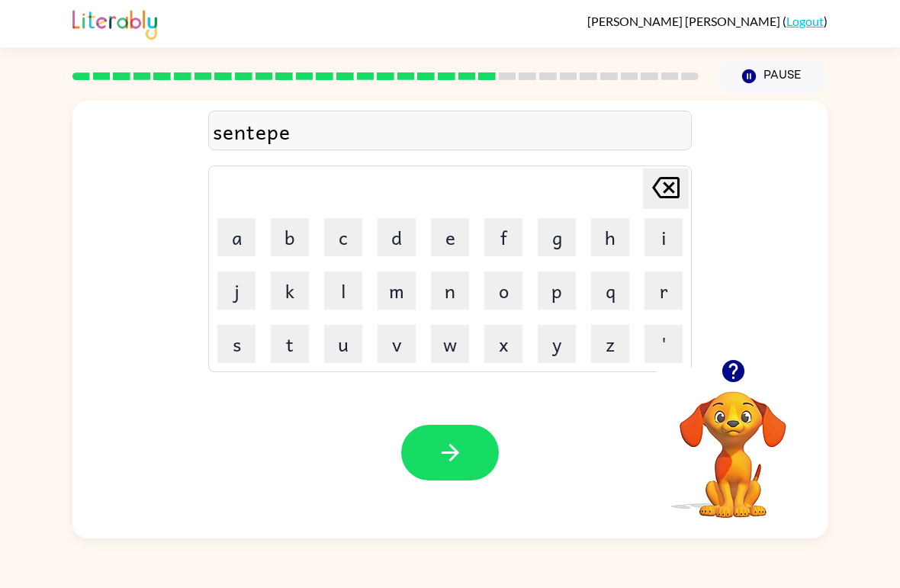
click at [470, 457] on button "button" at bounding box center [450, 453] width 98 height 56
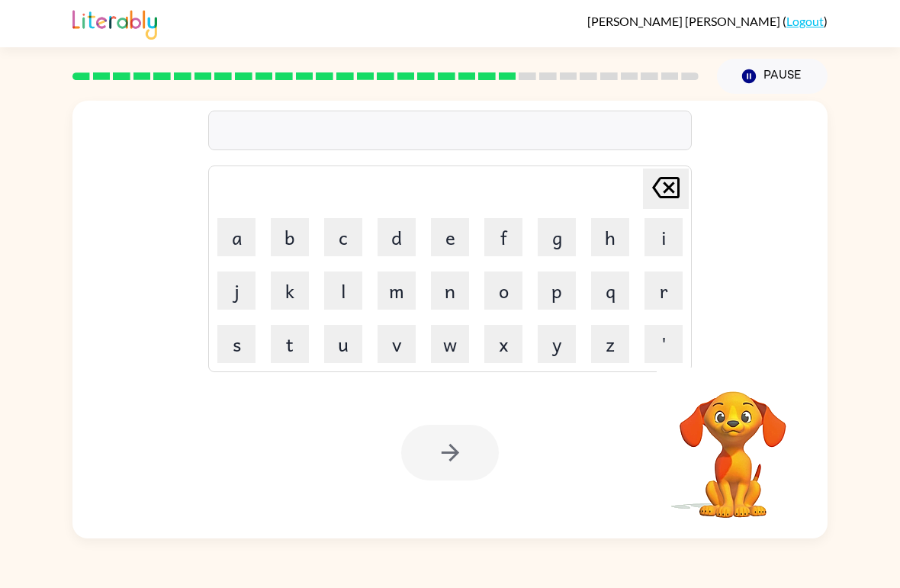
click at [236, 353] on button "s" at bounding box center [236, 344] width 38 height 38
click at [357, 348] on button "u" at bounding box center [343, 344] width 38 height 38
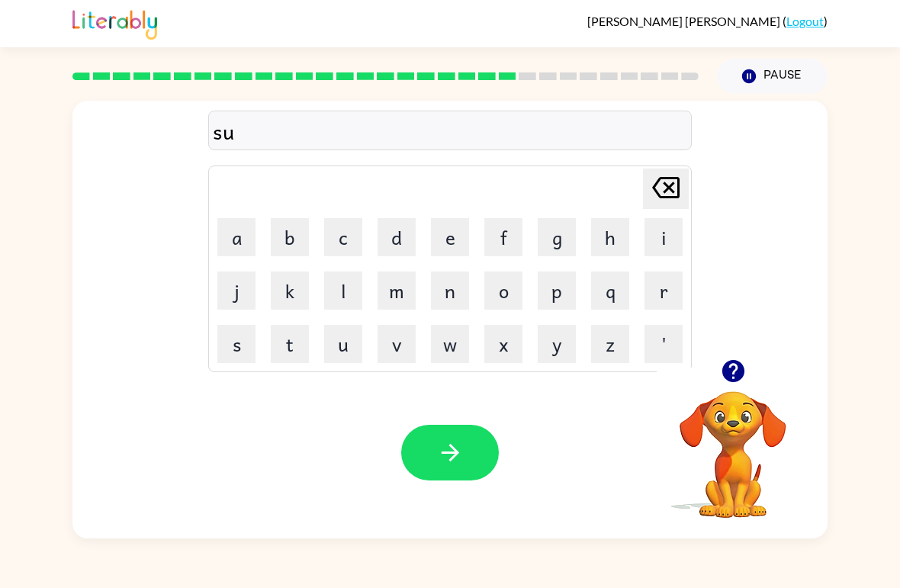
click at [235, 352] on button "s" at bounding box center [236, 344] width 38 height 38
click at [285, 348] on button "t" at bounding box center [290, 344] width 38 height 38
click at [233, 235] on button "a" at bounding box center [236, 237] width 38 height 38
click at [656, 240] on button "i" at bounding box center [663, 237] width 38 height 38
click at [458, 302] on button "n" at bounding box center [450, 290] width 38 height 38
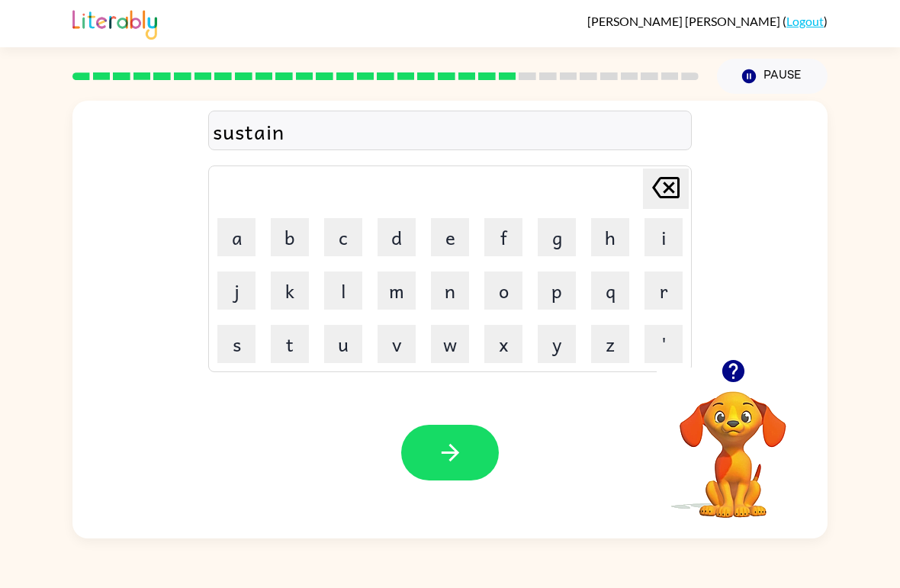
click at [449, 464] on icon "button" at bounding box center [450, 452] width 27 height 27
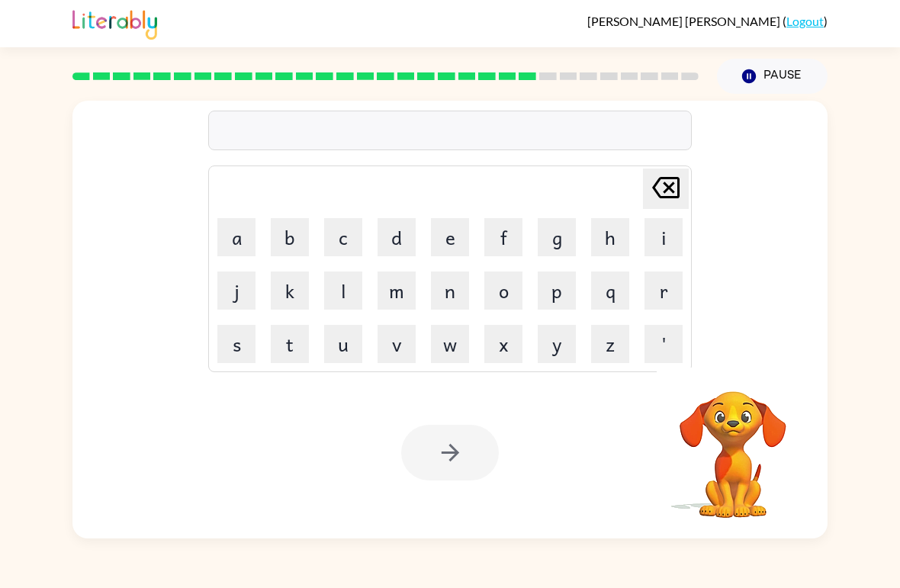
click at [509, 241] on button "f" at bounding box center [503, 237] width 38 height 38
click at [508, 301] on button "o" at bounding box center [503, 290] width 38 height 38
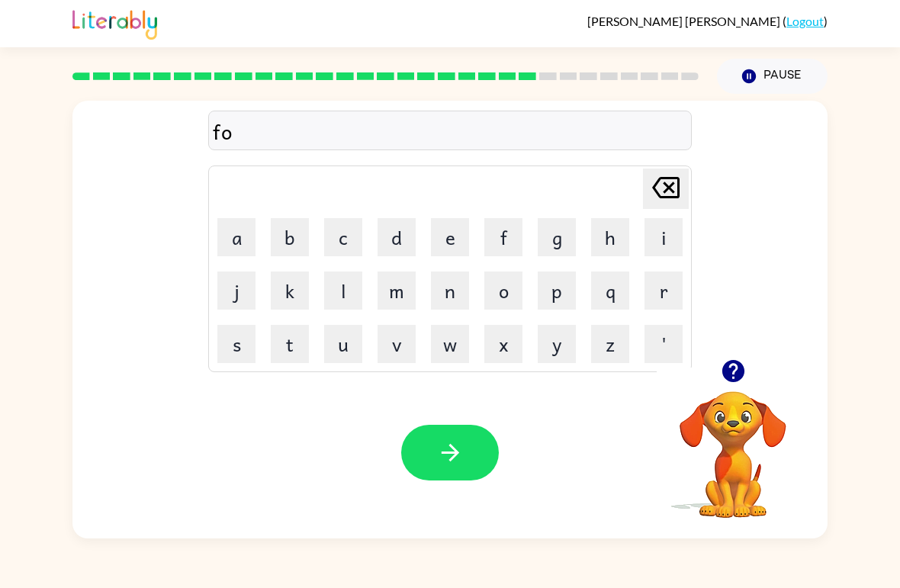
click at [659, 285] on button "r" at bounding box center [663, 290] width 38 height 38
click at [447, 343] on button "w" at bounding box center [450, 344] width 38 height 38
click at [501, 290] on button "o" at bounding box center [503, 290] width 38 height 38
click at [655, 292] on button "r" at bounding box center [663, 290] width 38 height 38
click at [390, 234] on button "d" at bounding box center [396, 237] width 38 height 38
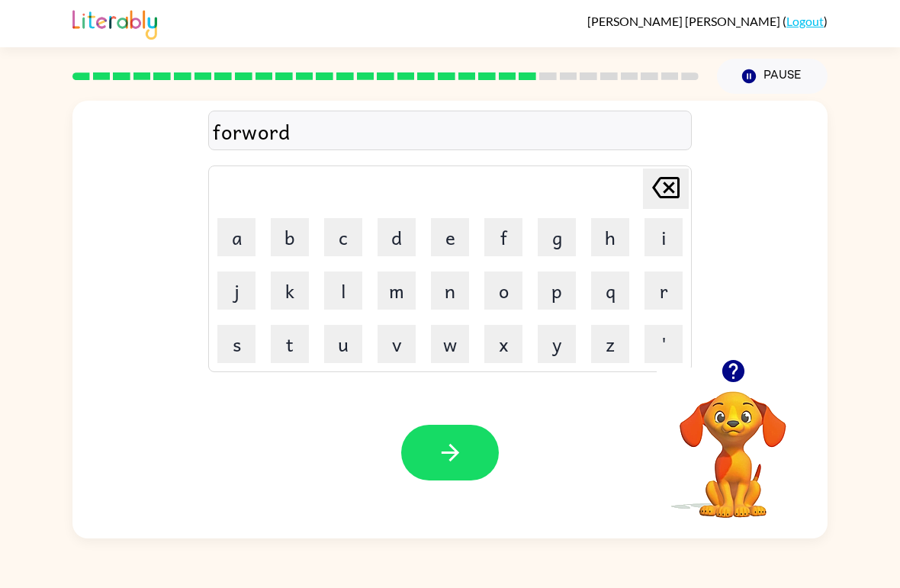
click at [457, 442] on icon "button" at bounding box center [450, 452] width 27 height 27
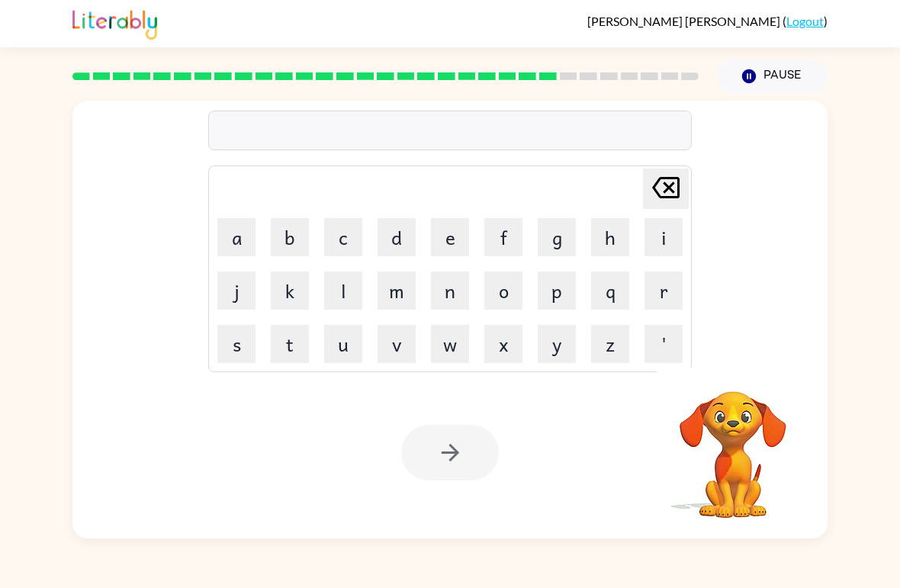
click at [677, 289] on button "r" at bounding box center [663, 290] width 38 height 38
click at [438, 233] on button "e" at bounding box center [450, 237] width 38 height 38
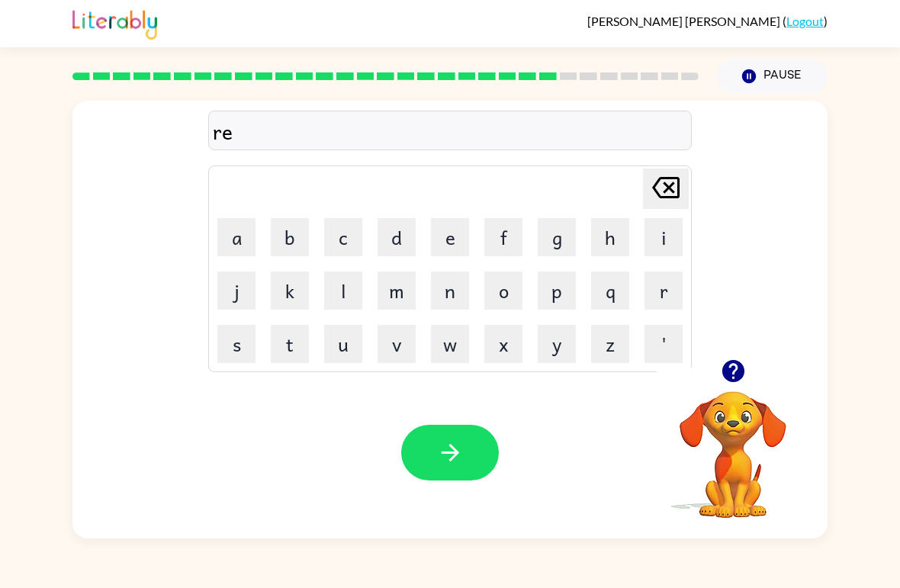
click at [343, 298] on button "l" at bounding box center [343, 290] width 38 height 38
click at [254, 249] on button "a" at bounding box center [236, 237] width 38 height 38
click at [399, 232] on button "d" at bounding box center [396, 237] width 38 height 38
click at [438, 241] on button "e" at bounding box center [450, 237] width 38 height 38
click at [389, 242] on button "d" at bounding box center [396, 237] width 38 height 38
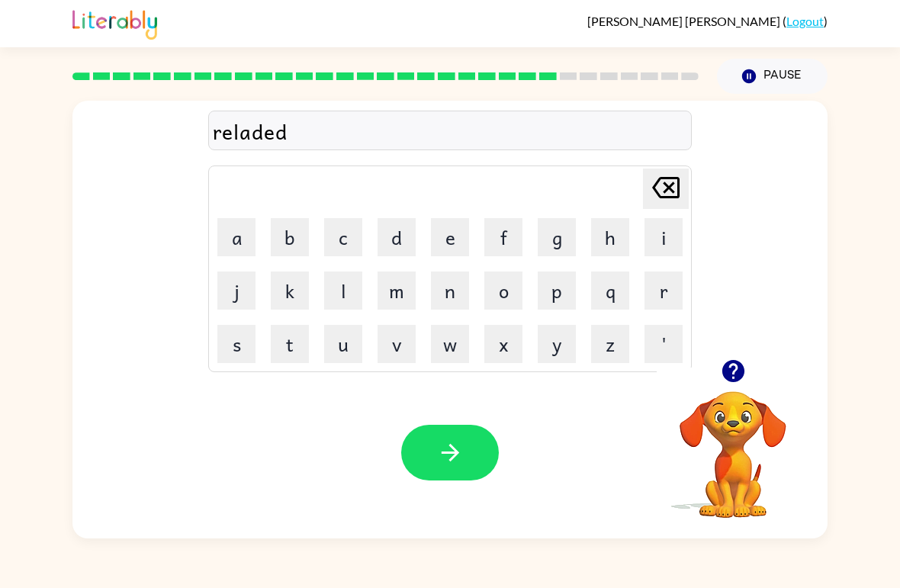
click at [465, 446] on button "button" at bounding box center [450, 453] width 98 height 56
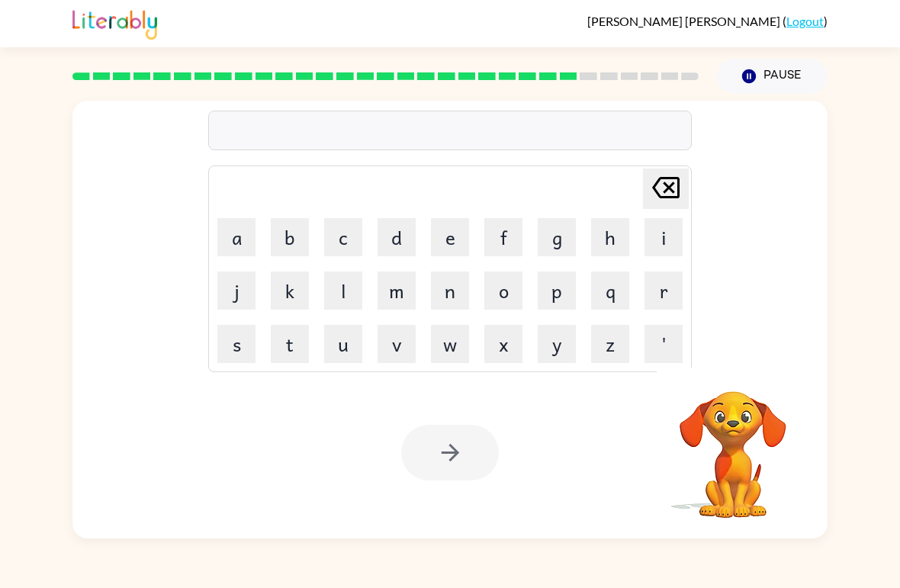
click at [550, 239] on button "g" at bounding box center [556, 237] width 38 height 38
click at [509, 290] on button "o" at bounding box center [503, 290] width 38 height 38
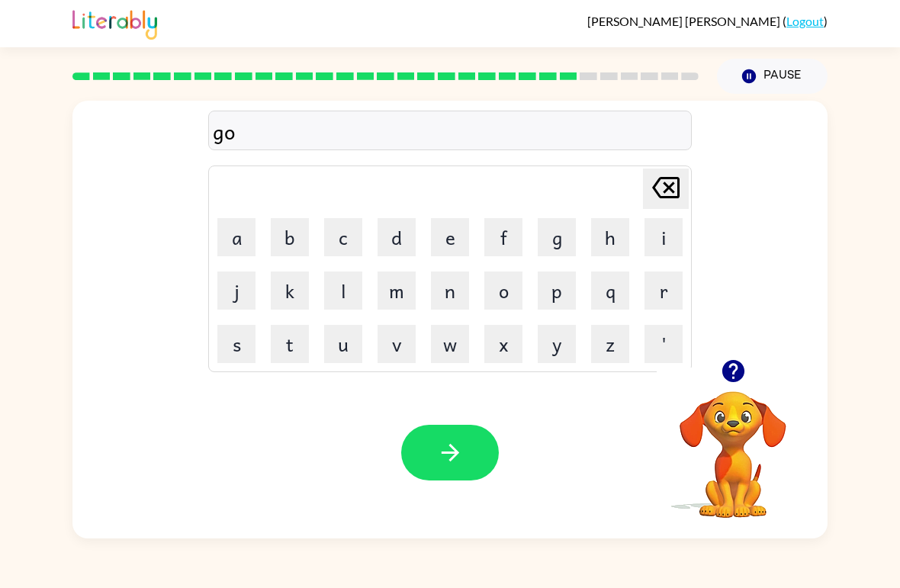
click at [286, 252] on button "b" at bounding box center [290, 237] width 38 height 38
click at [355, 293] on button "l" at bounding box center [343, 290] width 38 height 38
click at [669, 232] on button "i" at bounding box center [663, 237] width 38 height 38
click at [460, 304] on button "n" at bounding box center [450, 290] width 38 height 38
click at [424, 473] on button "button" at bounding box center [450, 453] width 98 height 56
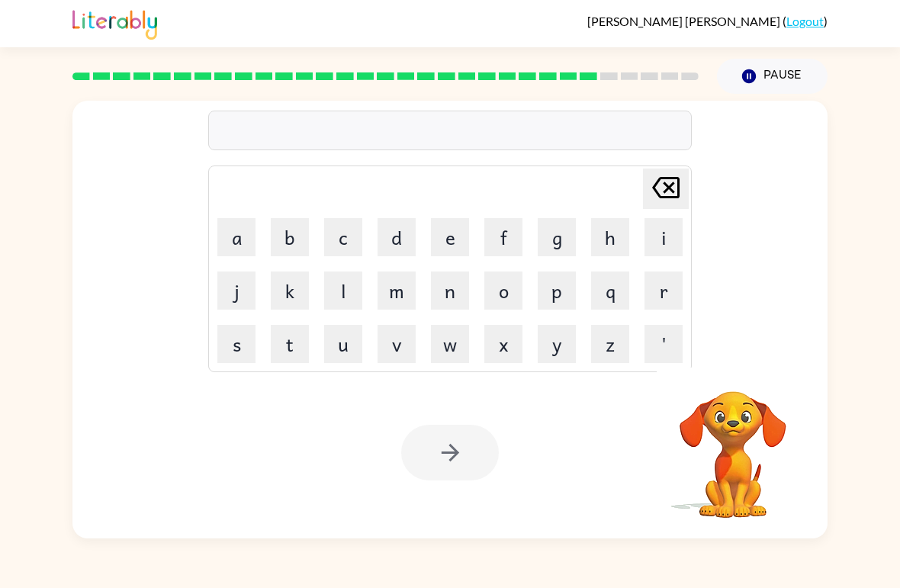
click at [345, 300] on button "l" at bounding box center [343, 290] width 38 height 38
click at [348, 353] on button "u" at bounding box center [343, 344] width 38 height 38
click at [385, 306] on button "m" at bounding box center [396, 290] width 38 height 38
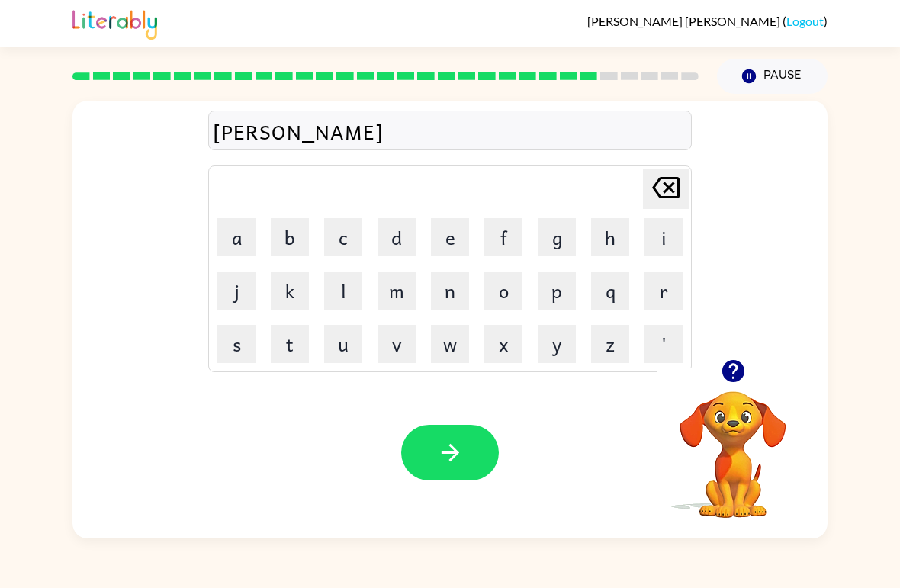
click at [293, 236] on button "b" at bounding box center [290, 237] width 38 height 38
click at [451, 236] on button "e" at bounding box center [450, 237] width 38 height 38
click at [678, 291] on button "r" at bounding box center [663, 290] width 38 height 38
click at [229, 288] on button "j" at bounding box center [236, 290] width 38 height 38
click at [239, 248] on button "a" at bounding box center [236, 237] width 38 height 38
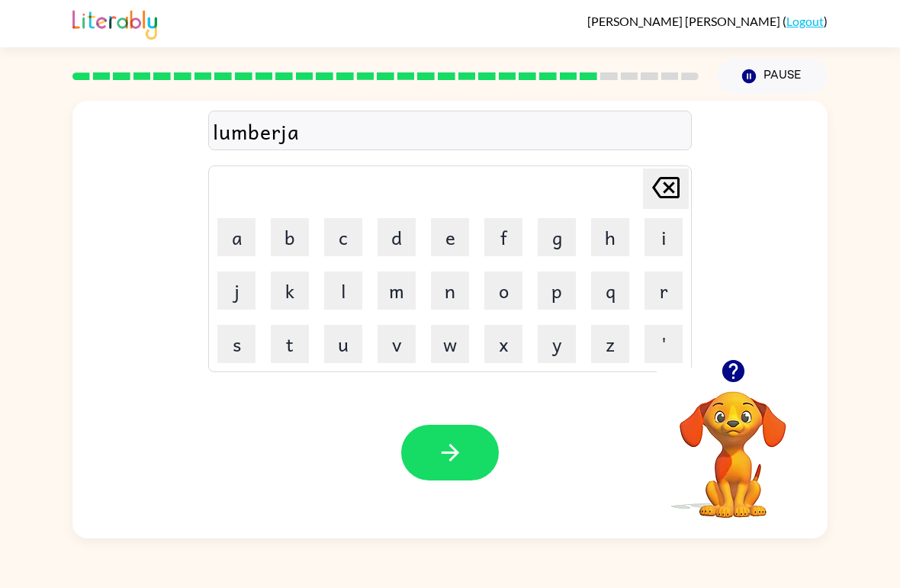
click at [346, 250] on button "c" at bounding box center [343, 237] width 38 height 38
click at [282, 289] on button "k" at bounding box center [290, 290] width 38 height 38
click at [444, 470] on button "button" at bounding box center [450, 453] width 98 height 56
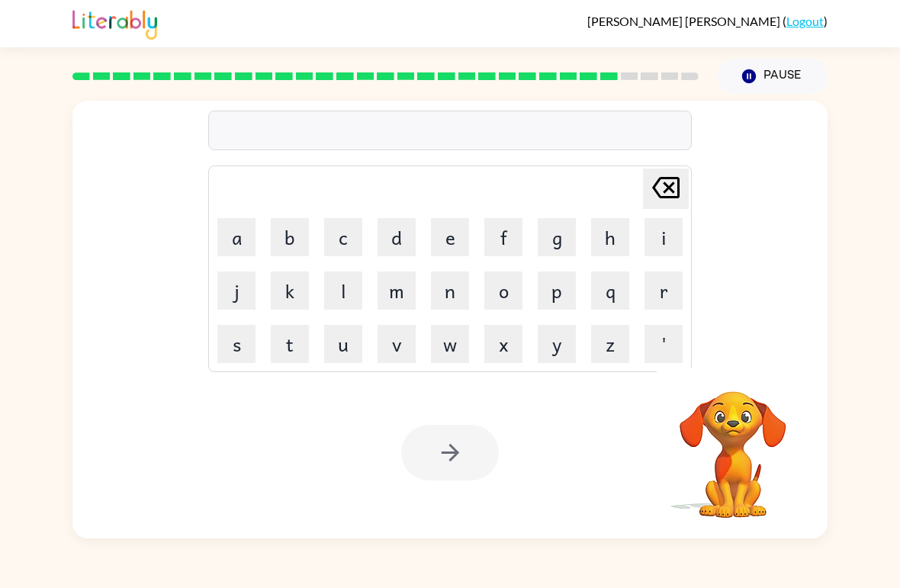
click at [342, 240] on button "c" at bounding box center [343, 237] width 38 height 38
click at [498, 295] on button "o" at bounding box center [503, 290] width 38 height 38
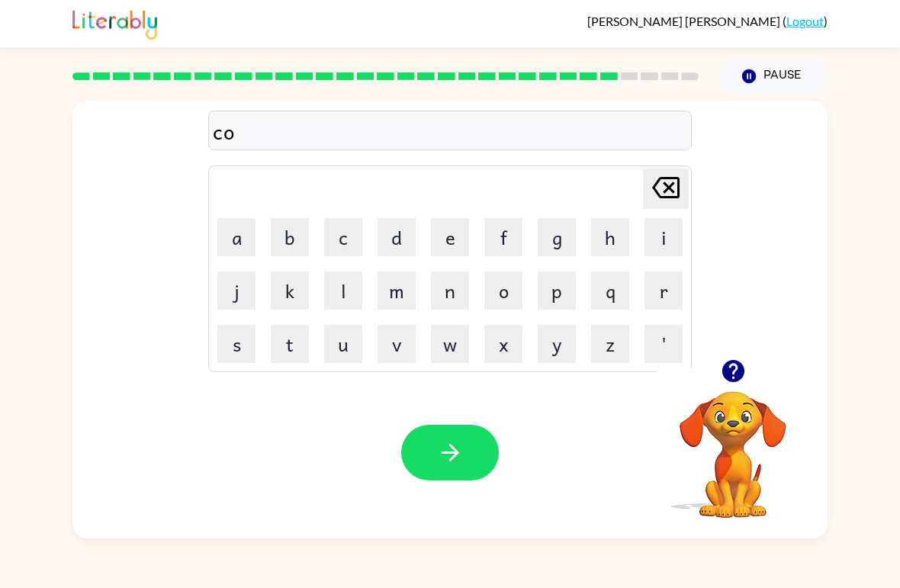
click at [666, 186] on icon at bounding box center [665, 187] width 27 height 21
click at [553, 290] on button "p" at bounding box center [556, 290] width 38 height 38
click at [442, 245] on button "e" at bounding box center [450, 237] width 38 height 38
click at [236, 246] on button "a" at bounding box center [236, 237] width 38 height 38
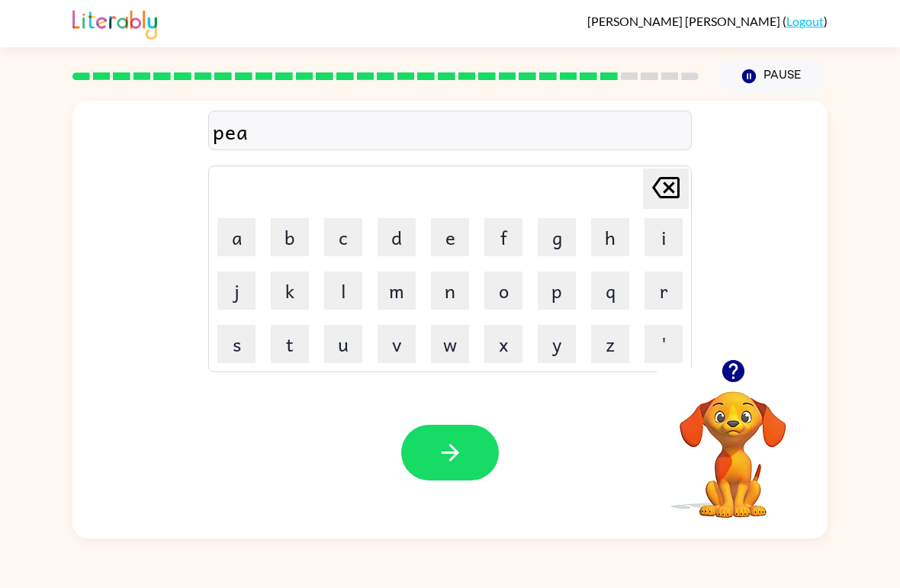
click at [666, 302] on button "r" at bounding box center [663, 290] width 38 height 38
click at [233, 352] on button "s" at bounding box center [236, 344] width 38 height 38
click at [469, 443] on button "button" at bounding box center [450, 453] width 98 height 56
click at [289, 354] on button "t" at bounding box center [290, 344] width 38 height 38
click at [601, 230] on button "h" at bounding box center [610, 237] width 38 height 38
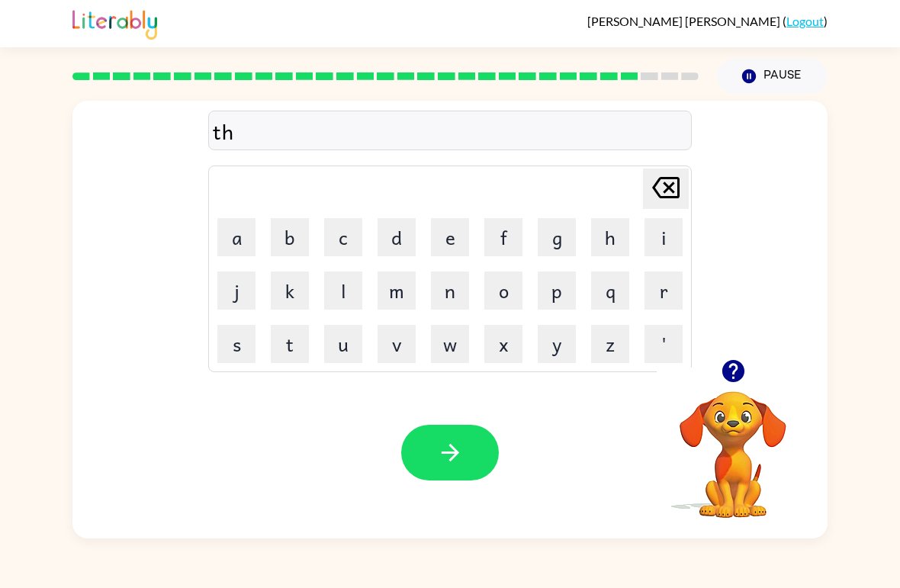
click at [655, 245] on button "i" at bounding box center [663, 237] width 38 height 38
click at [454, 284] on button "n" at bounding box center [450, 290] width 38 height 38
click at [446, 469] on button "button" at bounding box center [450, 453] width 98 height 56
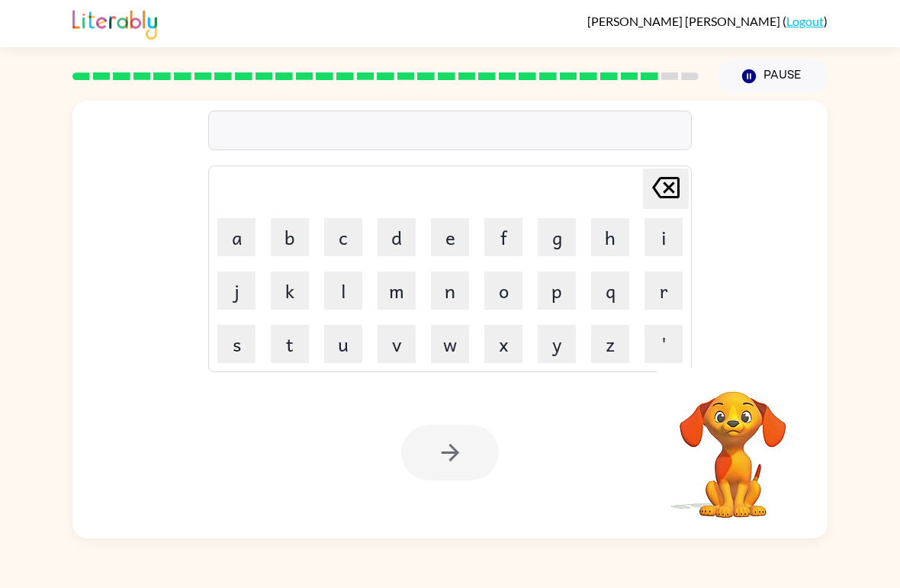
click at [238, 358] on button "s" at bounding box center [236, 344] width 38 height 38
click at [505, 294] on button "o" at bounding box center [503, 290] width 38 height 38
click at [335, 293] on button "l" at bounding box center [343, 290] width 38 height 38
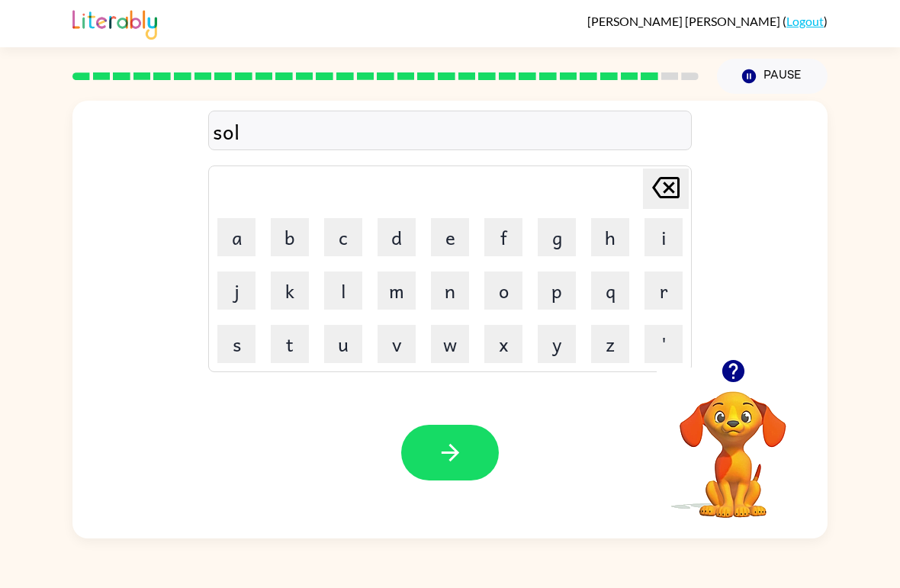
click at [400, 338] on button "v" at bounding box center [396, 344] width 38 height 38
click at [442, 244] on button "e" at bounding box center [450, 237] width 38 height 38
click at [671, 303] on button "r" at bounding box center [663, 290] width 38 height 38
click at [453, 346] on button "w" at bounding box center [450, 344] width 38 height 38
click at [243, 245] on button "a" at bounding box center [236, 237] width 38 height 38
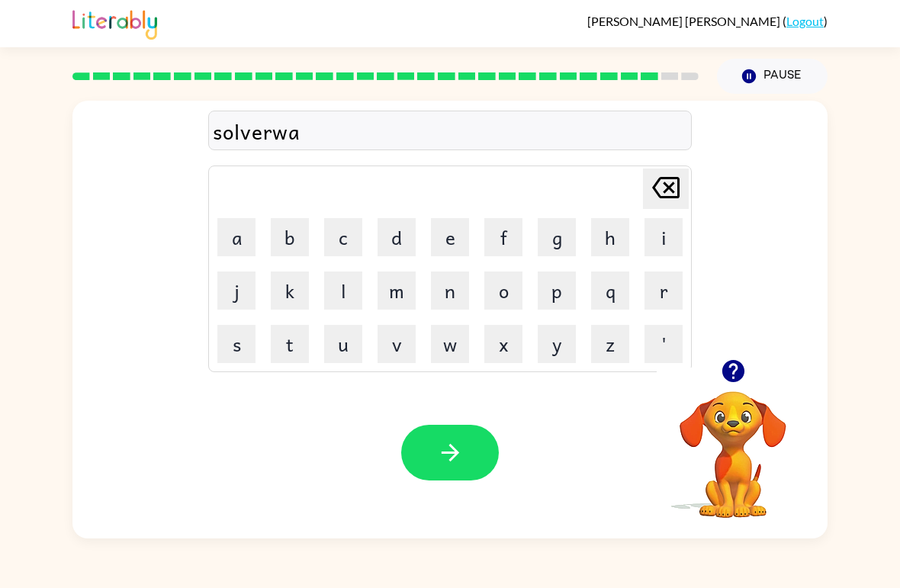
click at [672, 288] on button "r" at bounding box center [663, 290] width 38 height 38
click at [448, 240] on button "e" at bounding box center [450, 237] width 38 height 38
click at [437, 460] on icon "button" at bounding box center [450, 452] width 27 height 27
click at [338, 340] on button "u" at bounding box center [343, 344] width 38 height 38
click at [453, 281] on button "n" at bounding box center [450, 290] width 38 height 38
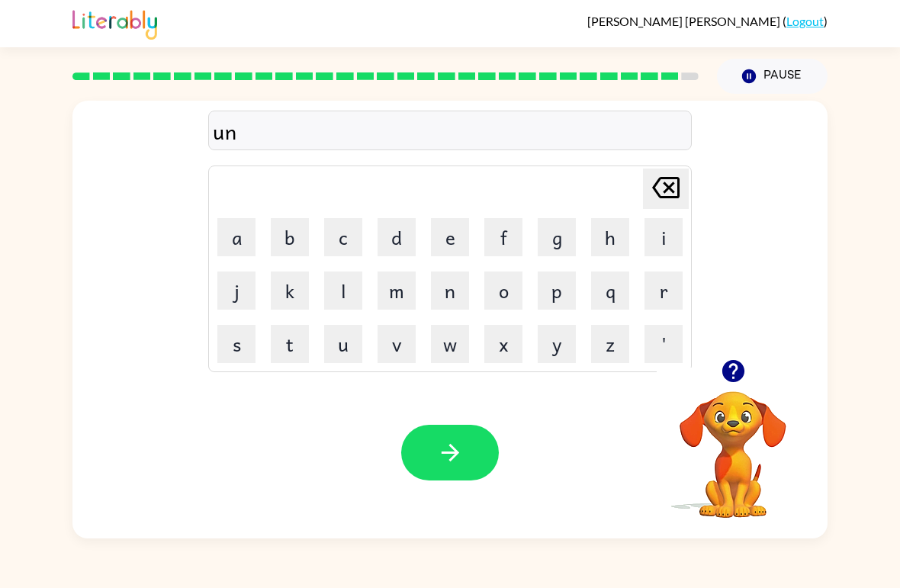
click at [341, 338] on button "u" at bounding box center [343, 344] width 38 height 38
click at [505, 236] on button "f" at bounding box center [503, 237] width 38 height 38
click at [231, 223] on button "a" at bounding box center [236, 237] width 38 height 38
click at [655, 234] on button "i" at bounding box center [663, 237] width 38 height 38
click at [389, 303] on button "m" at bounding box center [396, 290] width 38 height 38
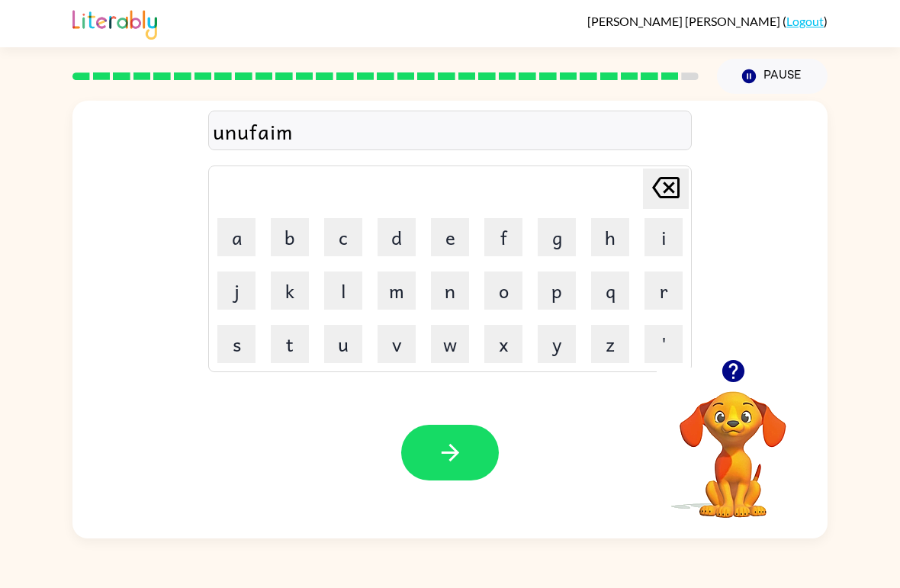
click at [425, 447] on button "button" at bounding box center [450, 453] width 98 height 56
